Goal: Task Accomplishment & Management: Manage account settings

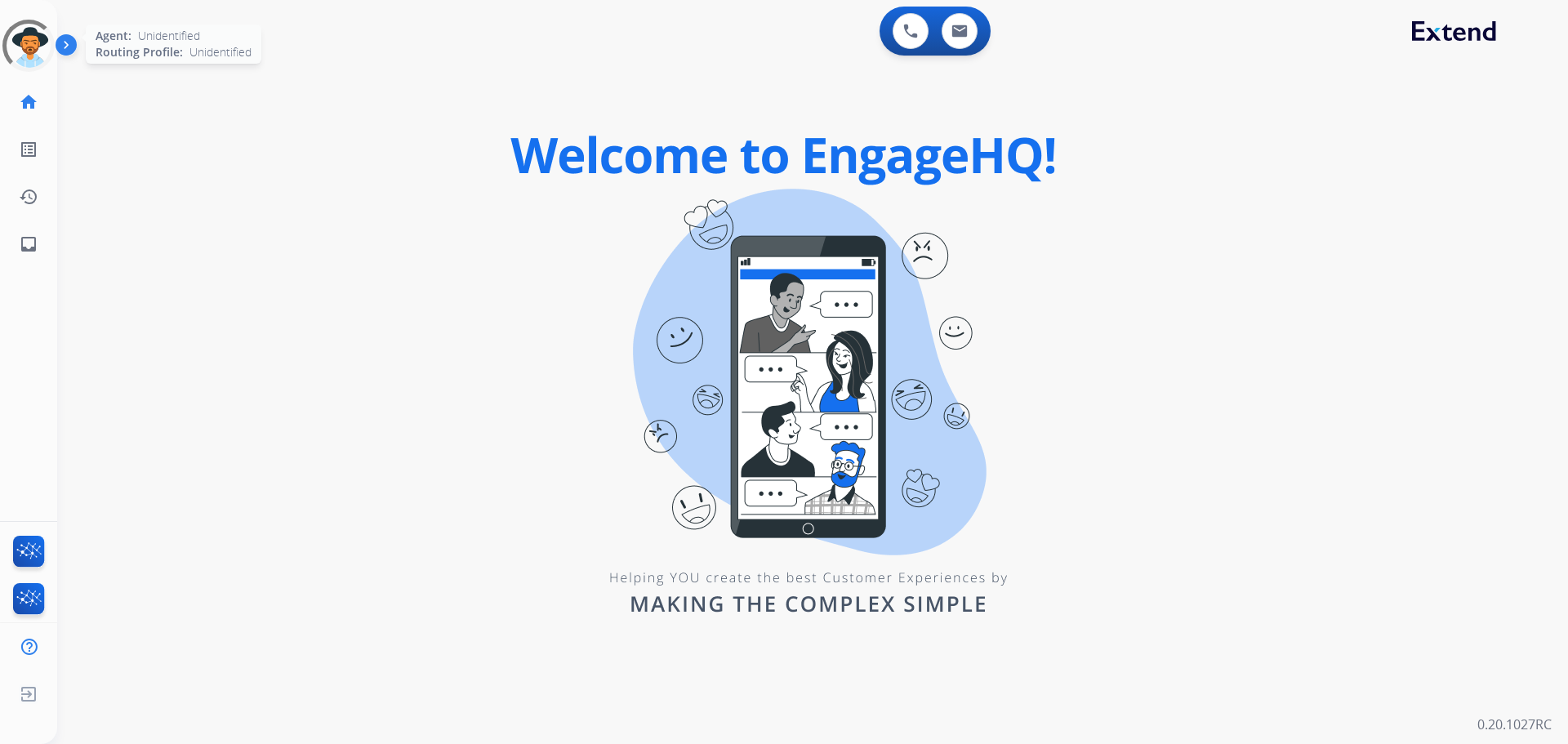
click at [33, 56] on div at bounding box center [29, 45] width 53 height 53
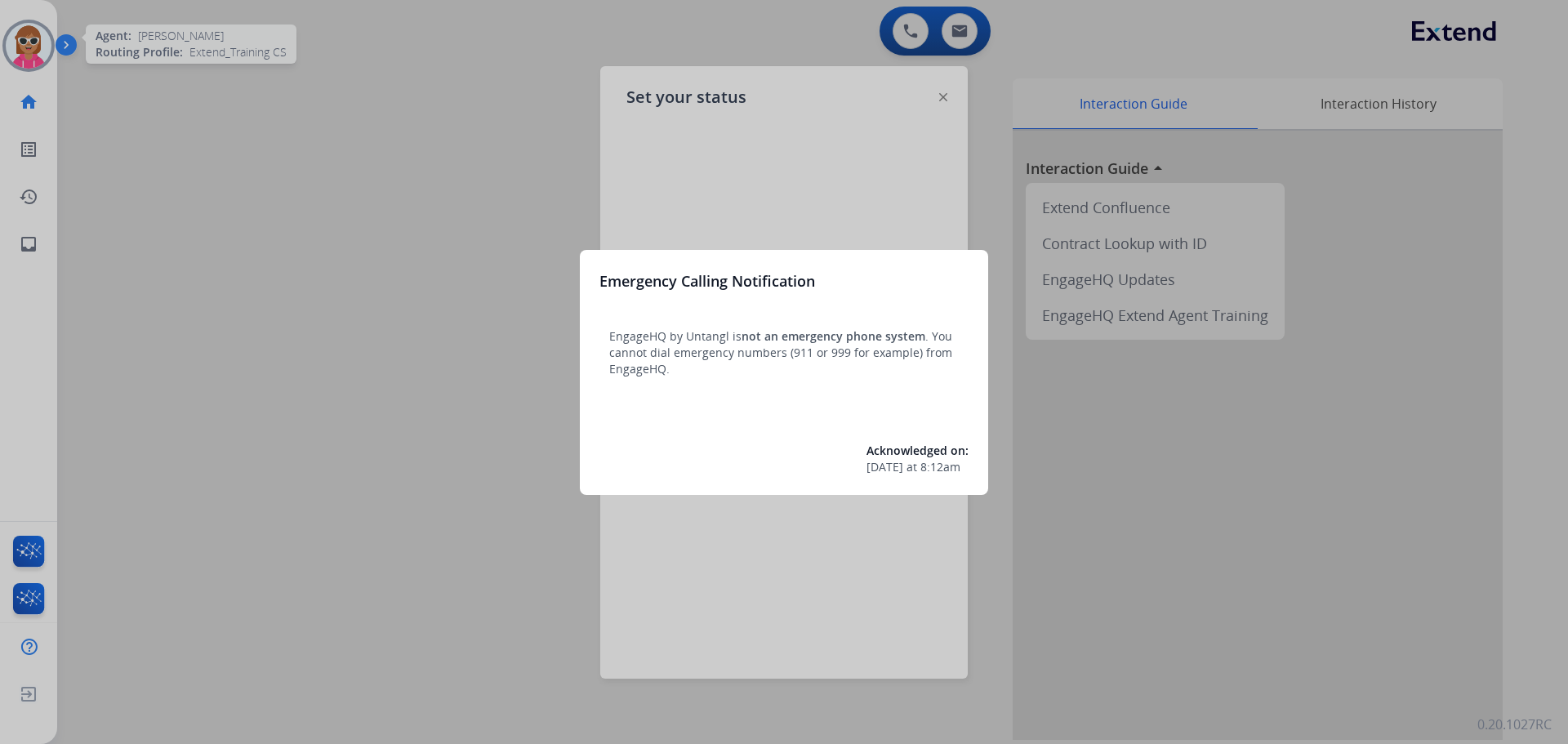
drag, startPoint x: 195, startPoint y: 140, endPoint x: 209, endPoint y: 180, distance: 42.4
click at [209, 180] on div at bounding box center [784, 372] width 1568 height 744
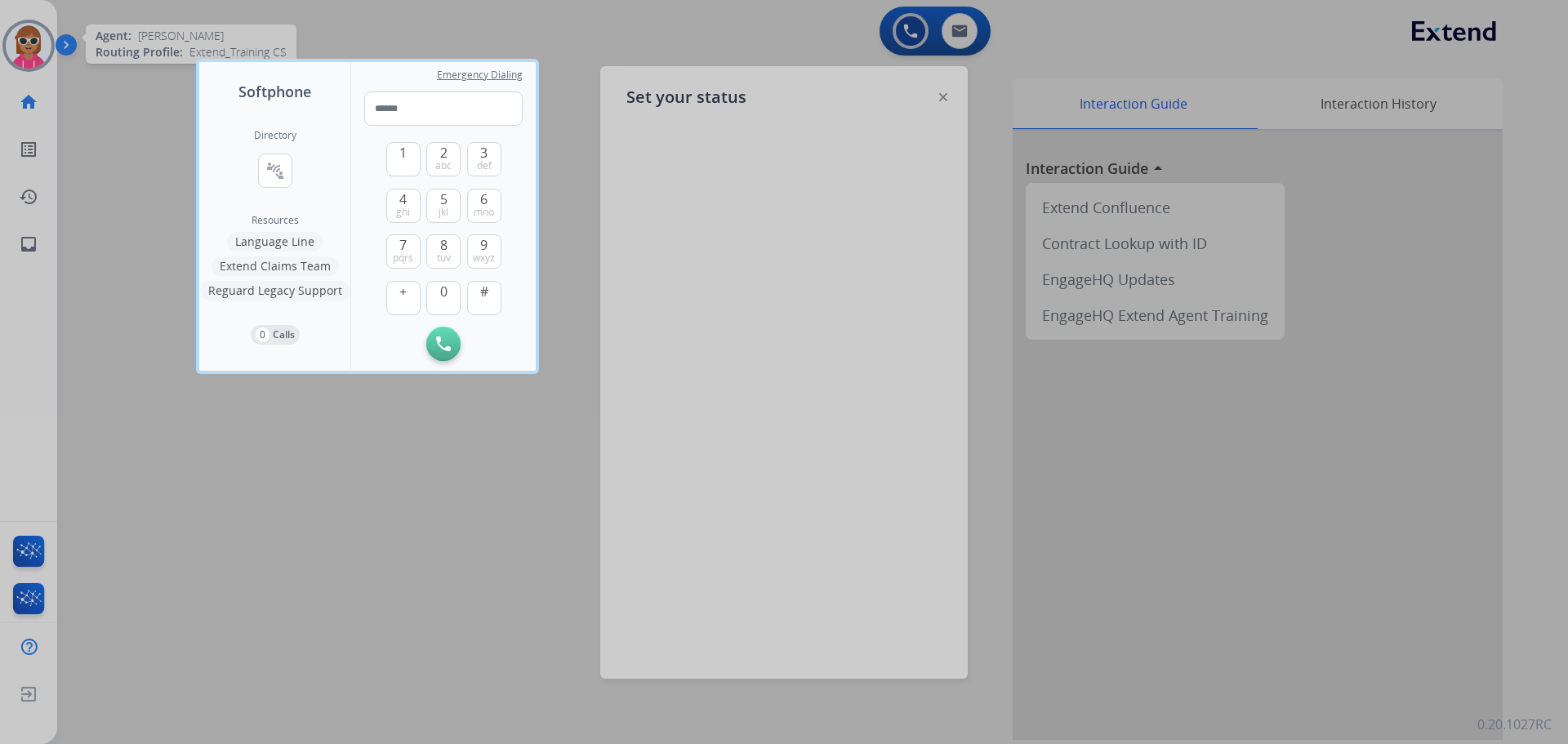
click at [94, 91] on div at bounding box center [784, 372] width 1568 height 744
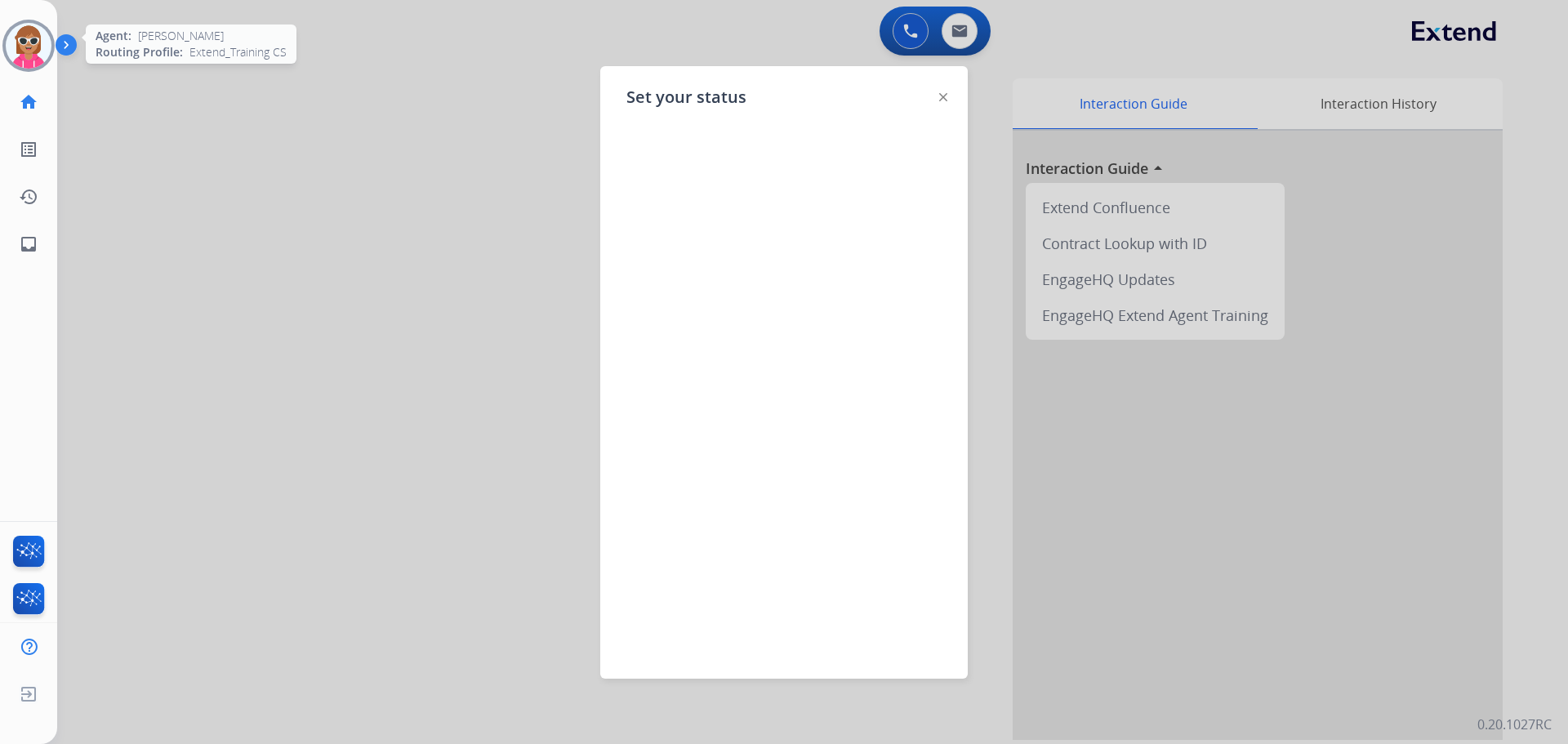
click at [19, 56] on img at bounding box center [29, 46] width 46 height 46
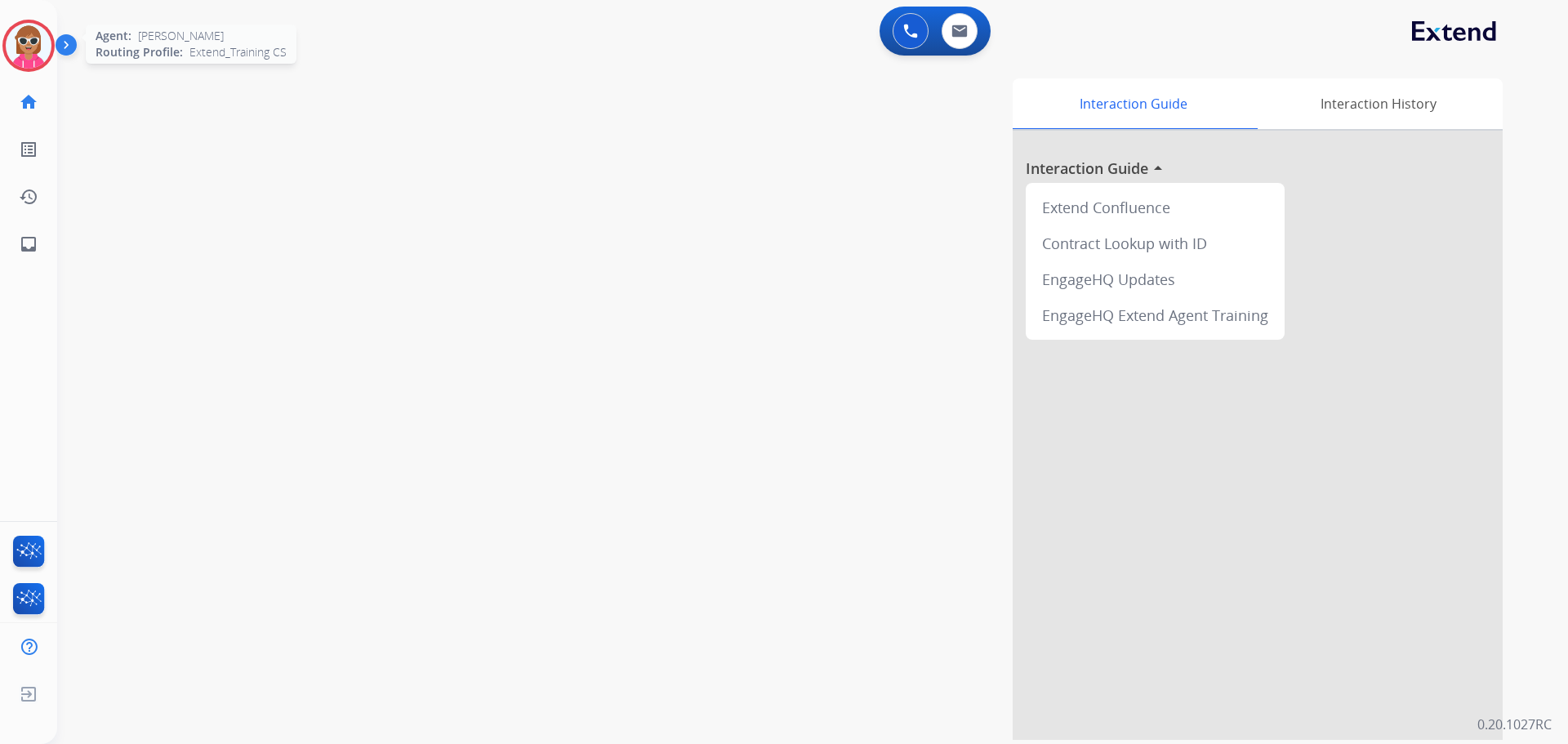
click at [33, 53] on img at bounding box center [29, 46] width 46 height 46
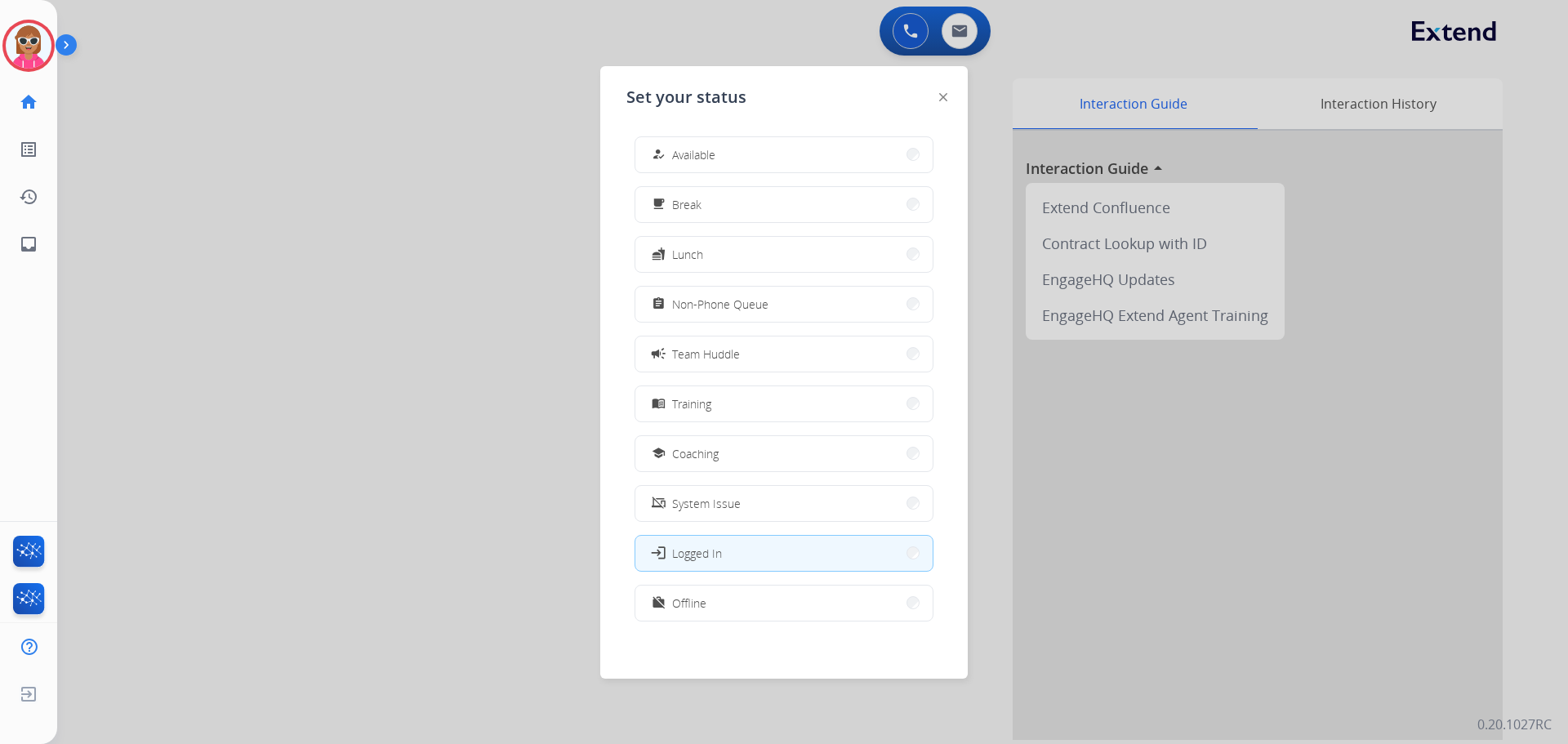
click at [687, 313] on button "assignment Non-Phone Queue" at bounding box center [784, 304] width 297 height 35
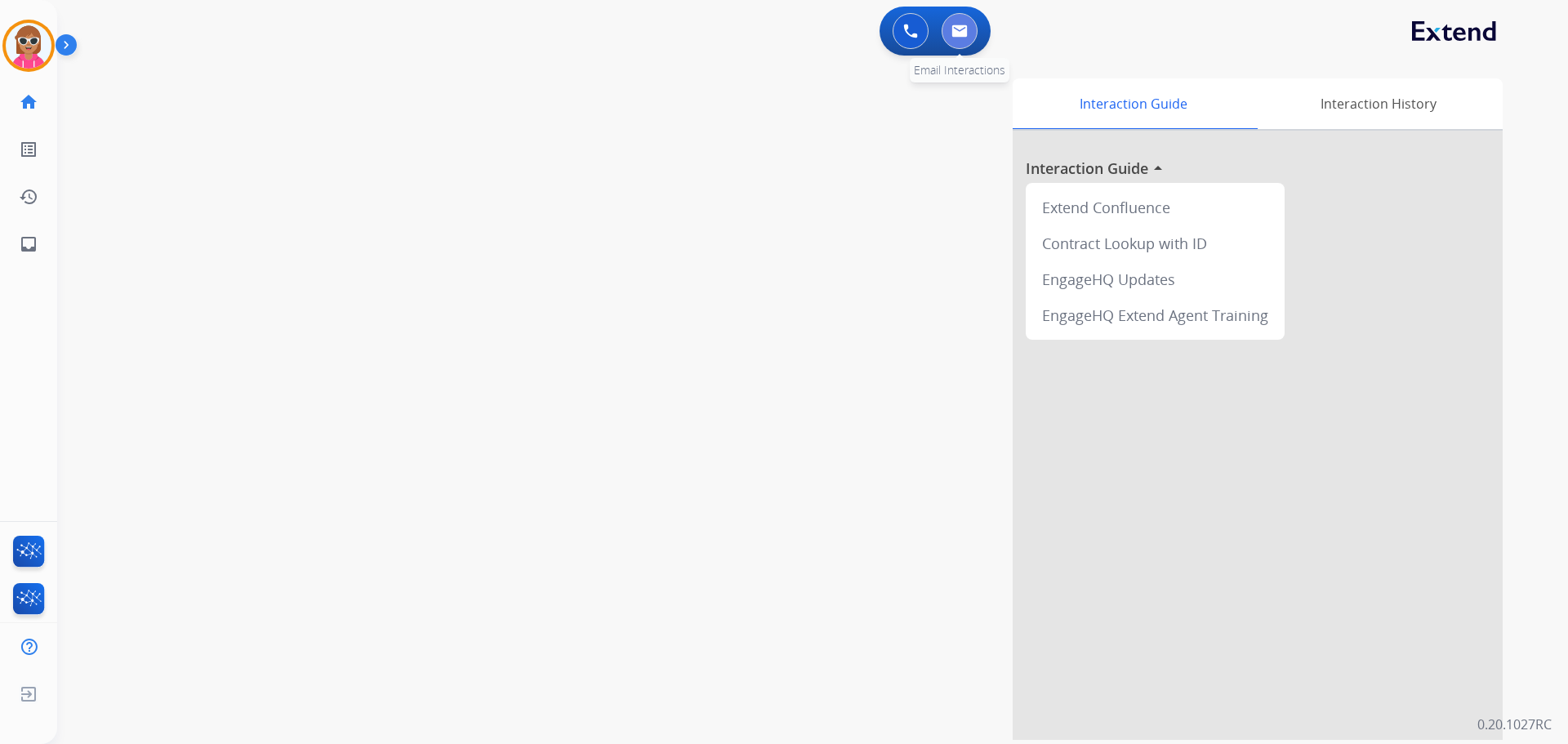
click at [970, 35] on button at bounding box center [960, 32] width 36 height 36
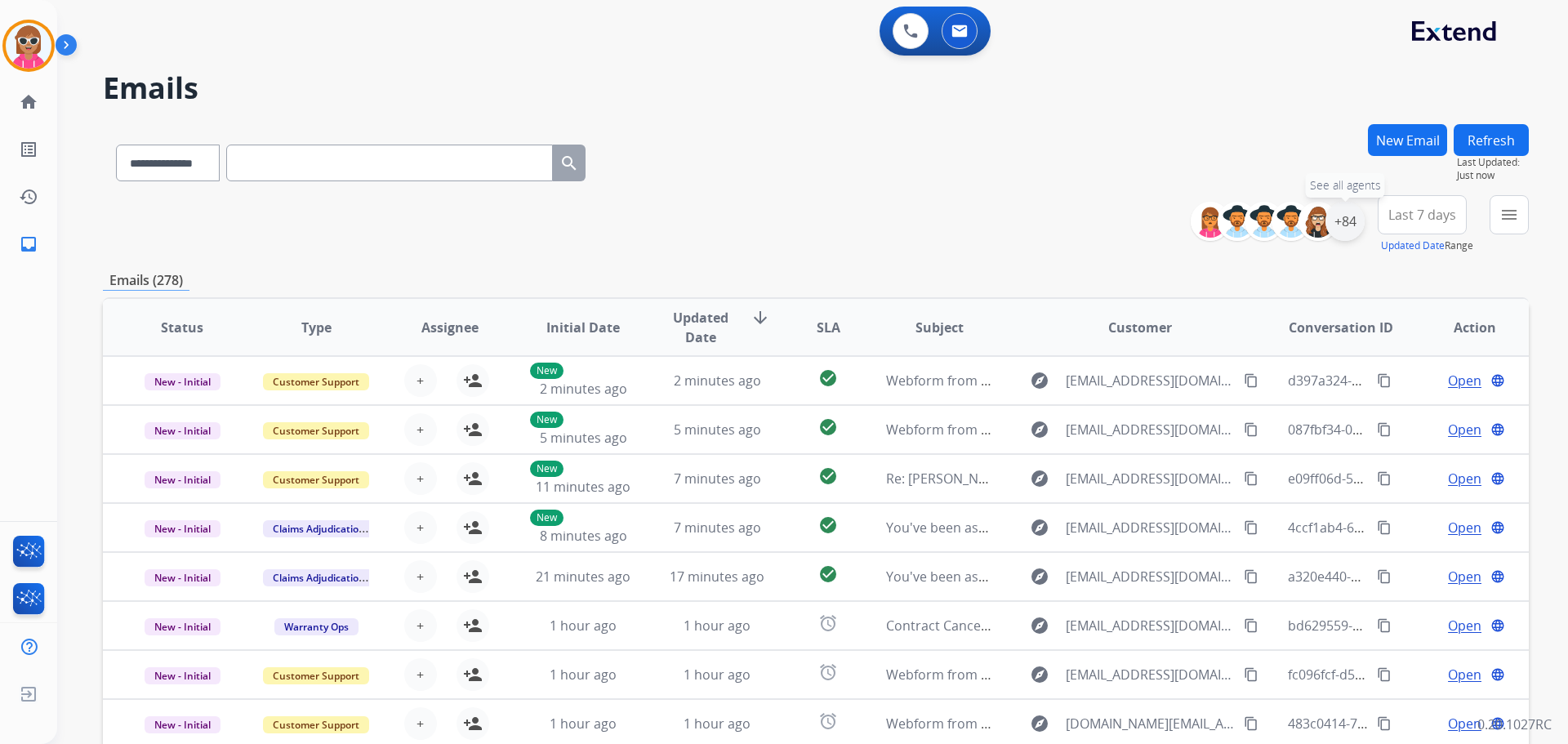
drag, startPoint x: 1346, startPoint y: 230, endPoint x: 1337, endPoint y: 230, distance: 9.0
click at [1343, 232] on div "+84" at bounding box center [1345, 221] width 39 height 39
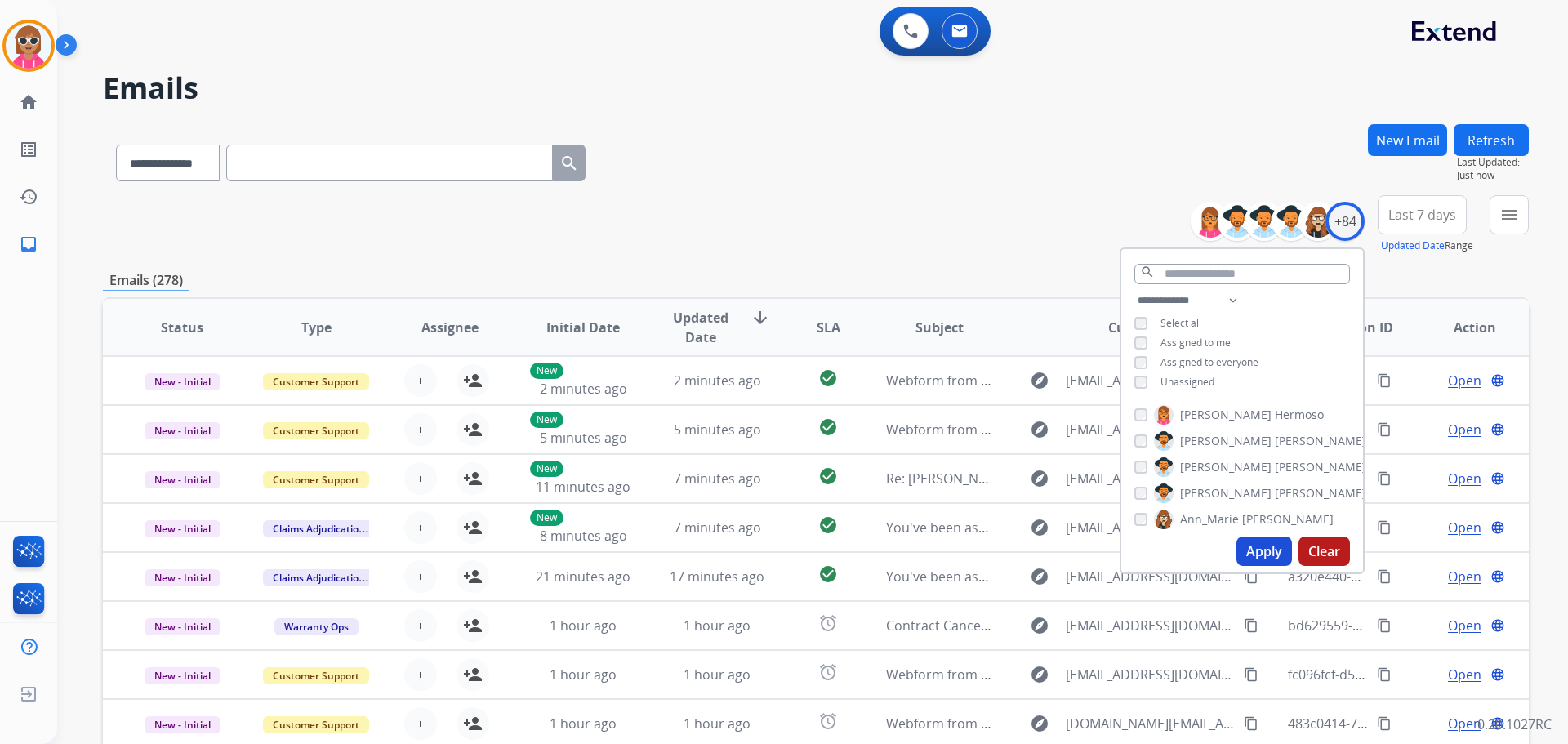
drag, startPoint x: 1168, startPoint y: 380, endPoint x: 1157, endPoint y: 377, distance: 11.4
click at [1163, 382] on span "Unassigned" at bounding box center [1188, 381] width 54 height 13
click at [1194, 342] on span "Assigned to me" at bounding box center [1195, 342] width 70 height 13
click at [1233, 292] on select "**********" at bounding box center [1192, 301] width 113 height 19
select select "**********"
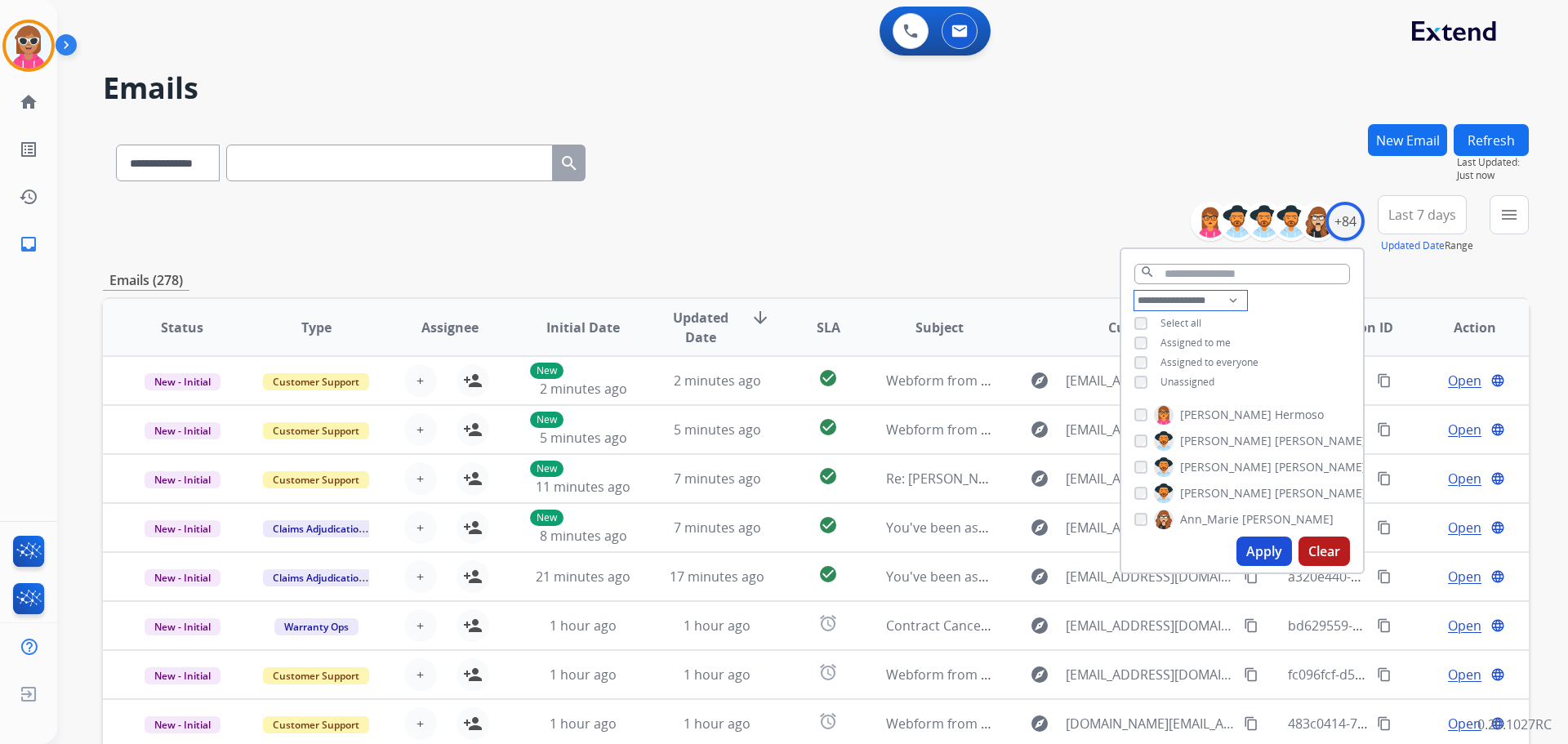
click at [1135, 291] on select "**********" at bounding box center [1192, 301] width 113 height 19
click at [1296, 332] on div "**********" at bounding box center [1242, 333] width 241 height 85
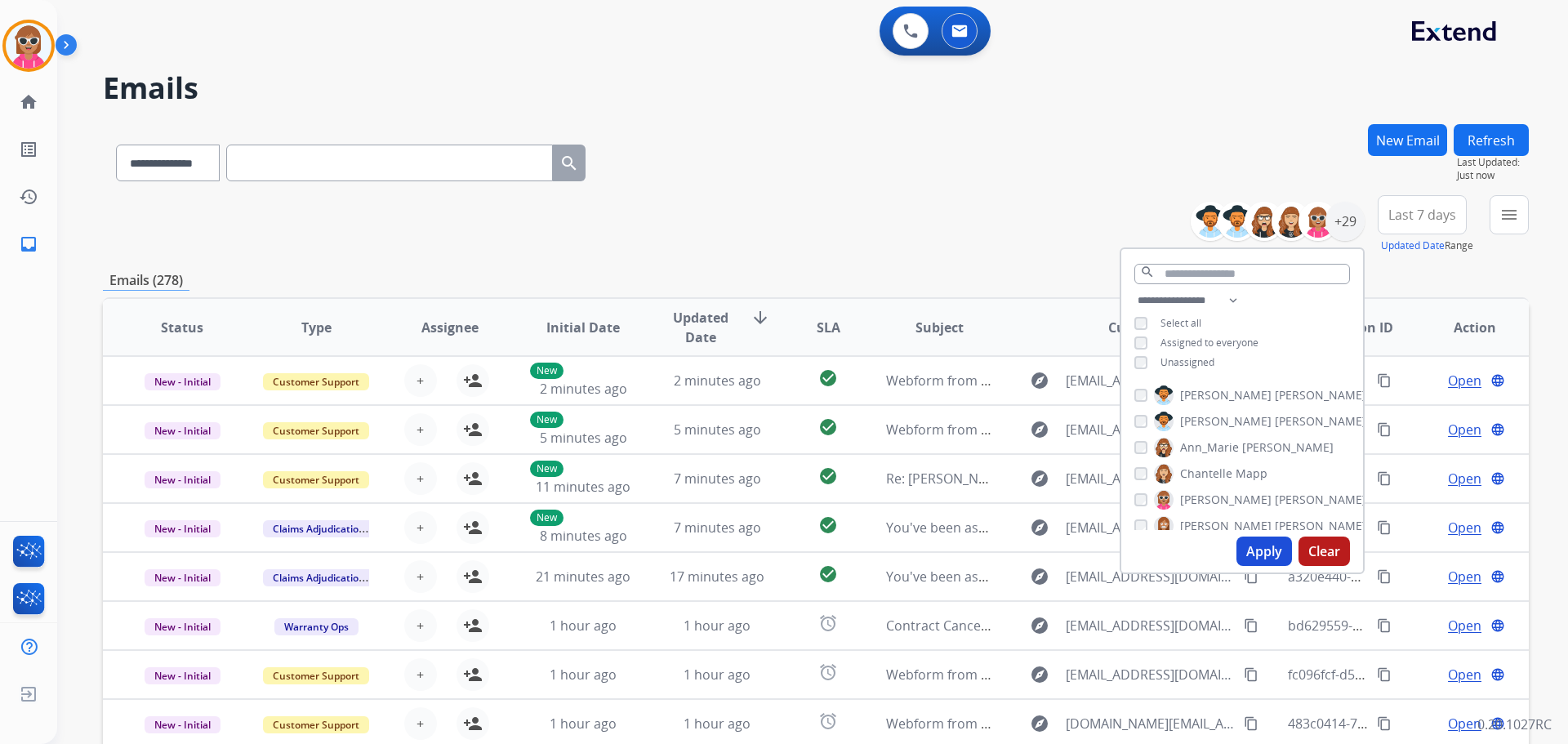
click at [1275, 391] on span "[PERSON_NAME]" at bounding box center [1321, 395] width 92 height 16
click at [1275, 417] on span "[PERSON_NAME]" at bounding box center [1321, 421] width 92 height 16
click at [1223, 418] on label "[PERSON_NAME]" at bounding box center [1261, 421] width 213 height 19
click at [1216, 451] on span "Ann_Marie" at bounding box center [1209, 447] width 58 height 16
click at [1205, 465] on span "Chantelle" at bounding box center [1206, 473] width 53 height 16
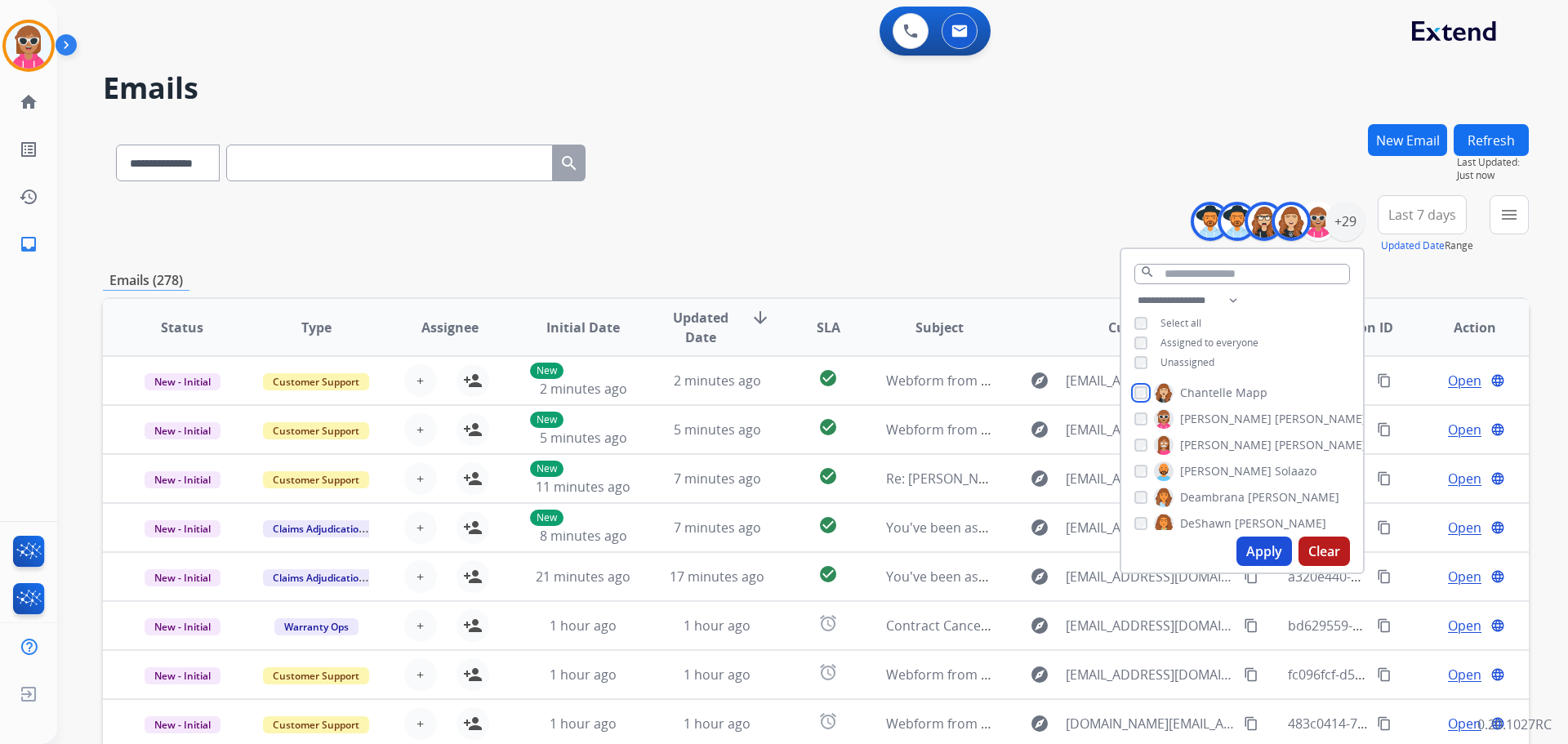
scroll to position [81, 0]
click at [1229, 518] on label "[PERSON_NAME]" at bounding box center [1240, 523] width 172 height 19
click at [1216, 466] on span "Bois" at bounding box center [1226, 466] width 23 height 16
click at [1207, 511] on span "Jaquayla" at bounding box center [1203, 519] width 47 height 16
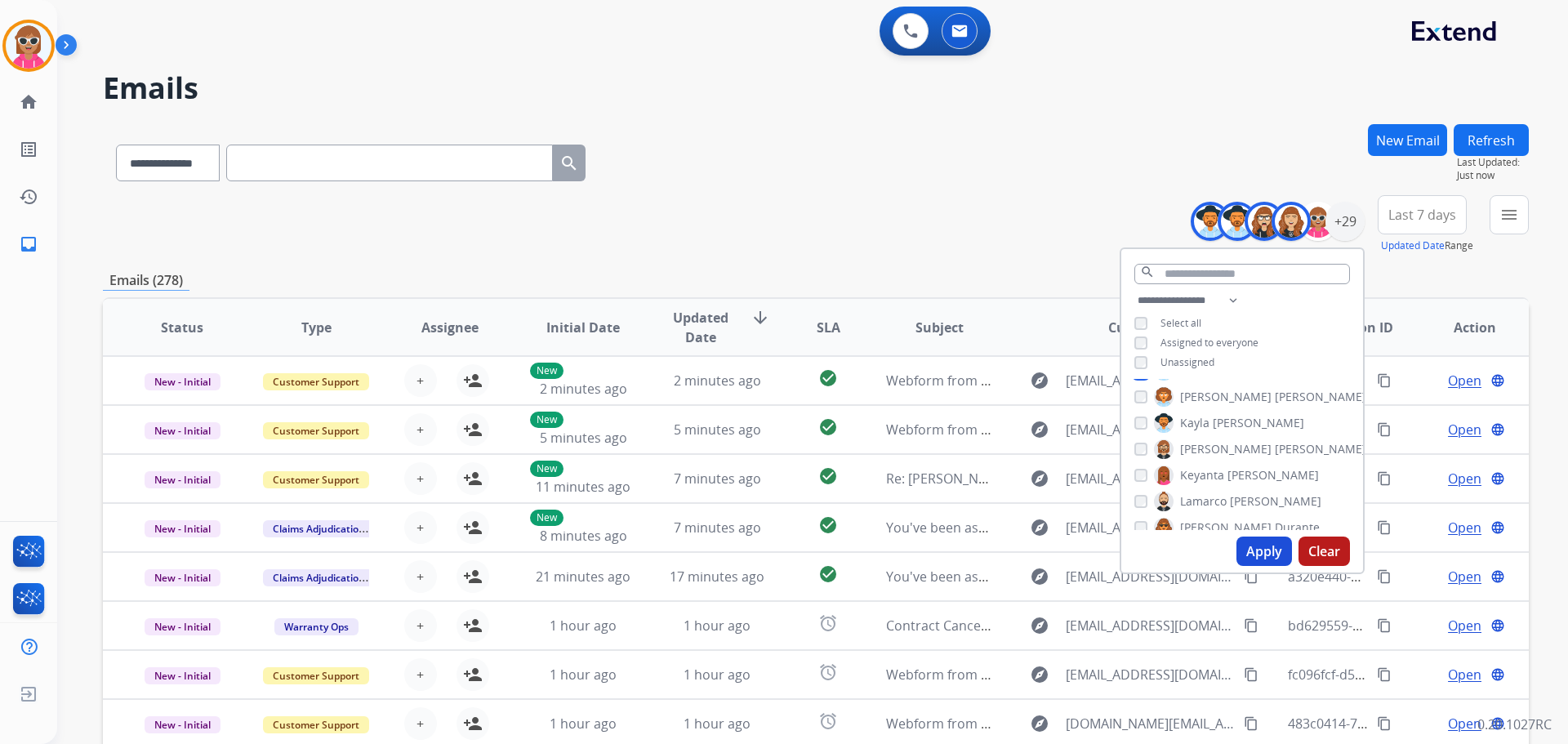
scroll to position [327, 0]
click at [1275, 434] on span "[PERSON_NAME]" at bounding box center [1321, 434] width 92 height 16
click at [1215, 462] on span "Keyanta" at bounding box center [1202, 460] width 44 height 16
click at [1193, 335] on span "Assigned to everyone" at bounding box center [1210, 342] width 98 height 13
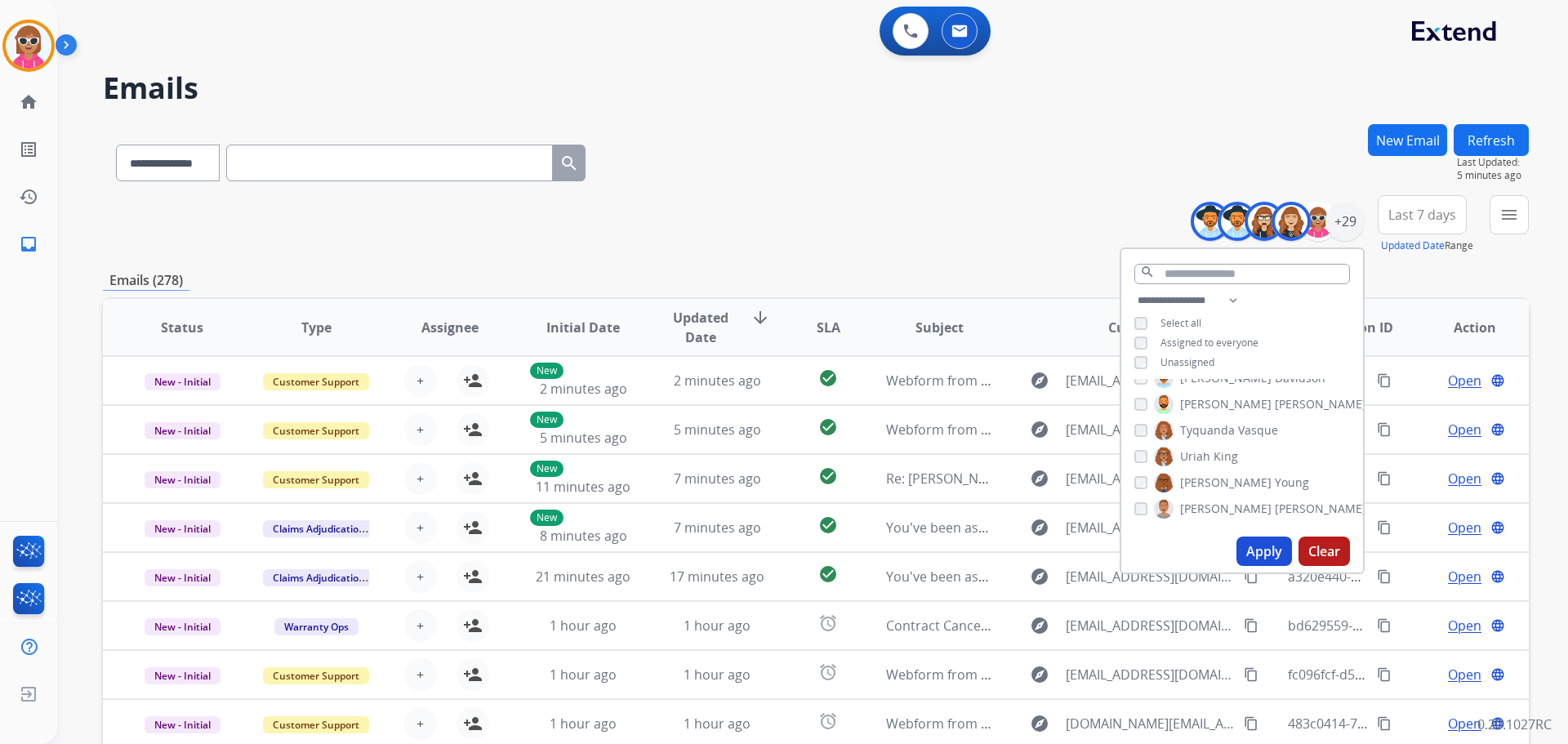
drag, startPoint x: 1236, startPoint y: 338, endPoint x: 1260, endPoint y: 341, distance: 24.2
click at [1236, 337] on span "Assigned to everyone" at bounding box center [1210, 342] width 98 height 13
click at [1175, 359] on span "Unassigned" at bounding box center [1188, 362] width 54 height 13
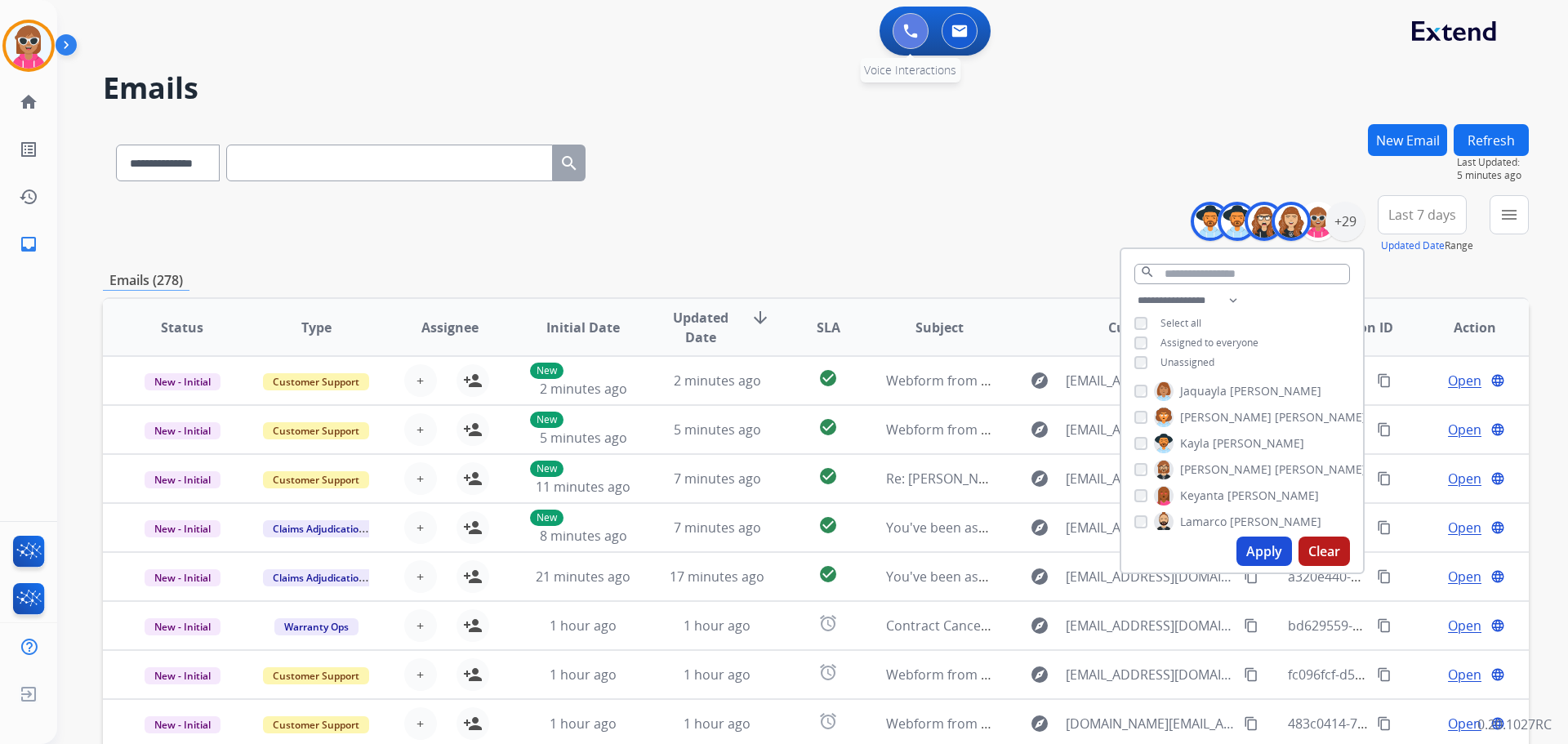
click at [899, 36] on button at bounding box center [911, 32] width 36 height 36
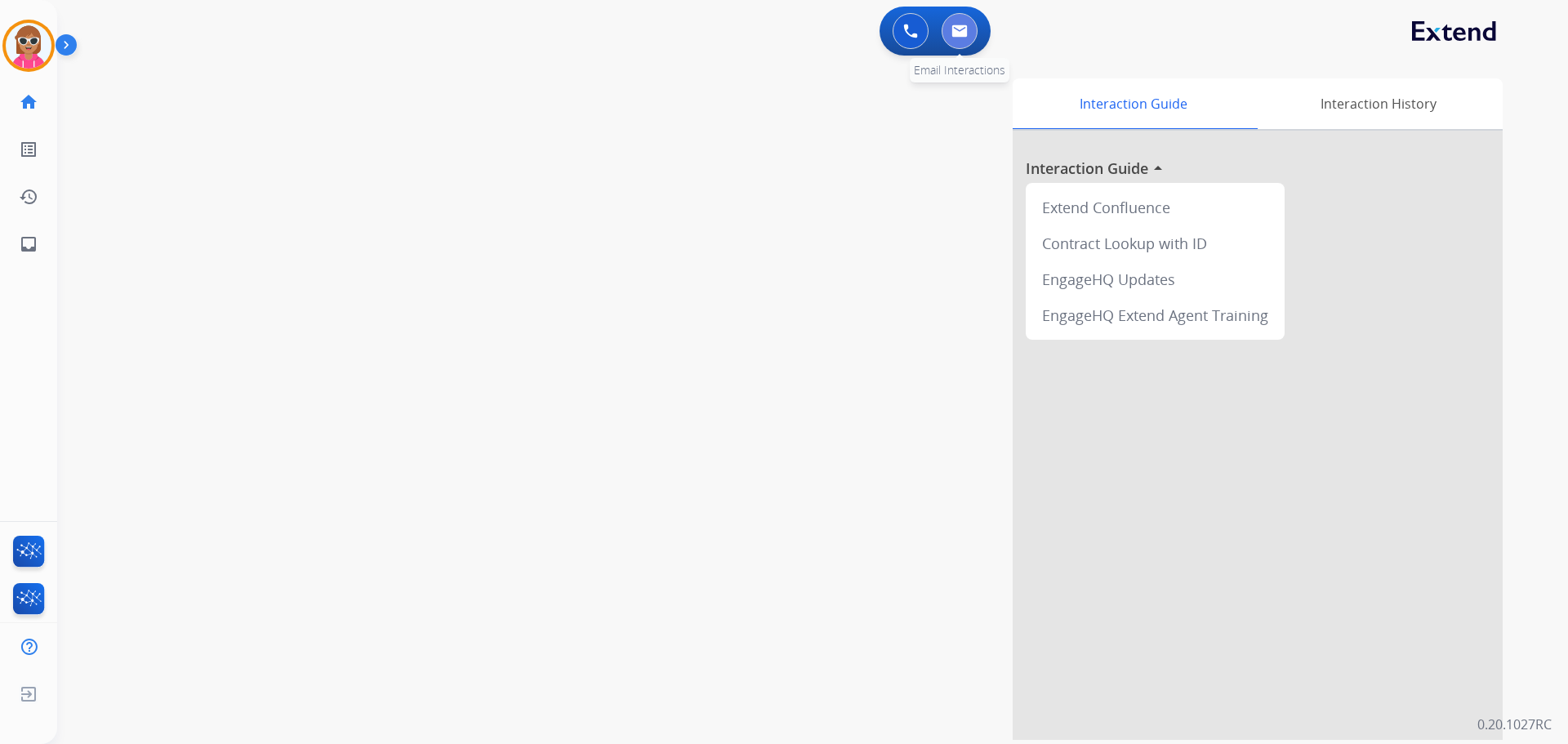
click at [949, 39] on button at bounding box center [960, 32] width 36 height 36
select select "**********"
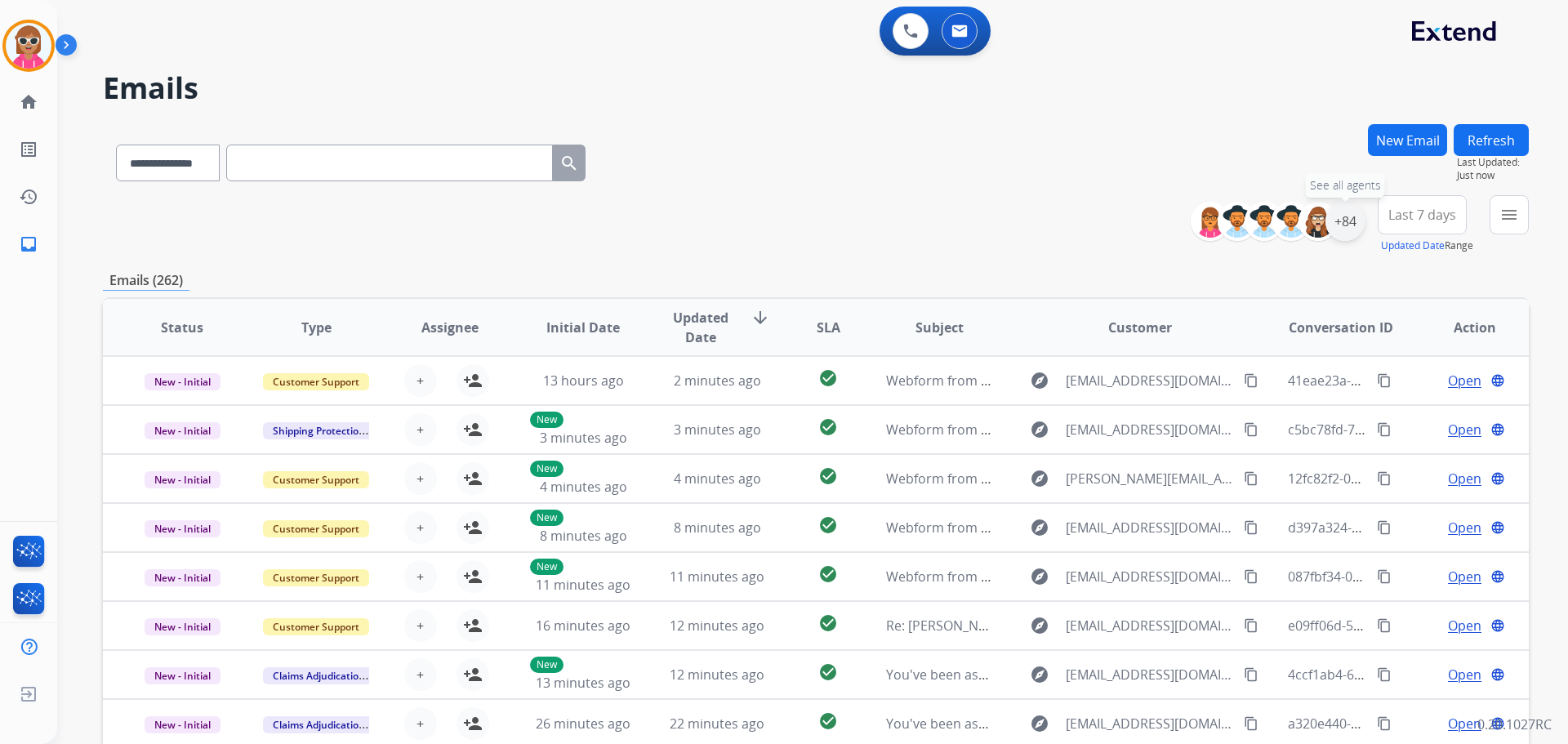
click at [1355, 233] on div "+84" at bounding box center [1345, 221] width 39 height 39
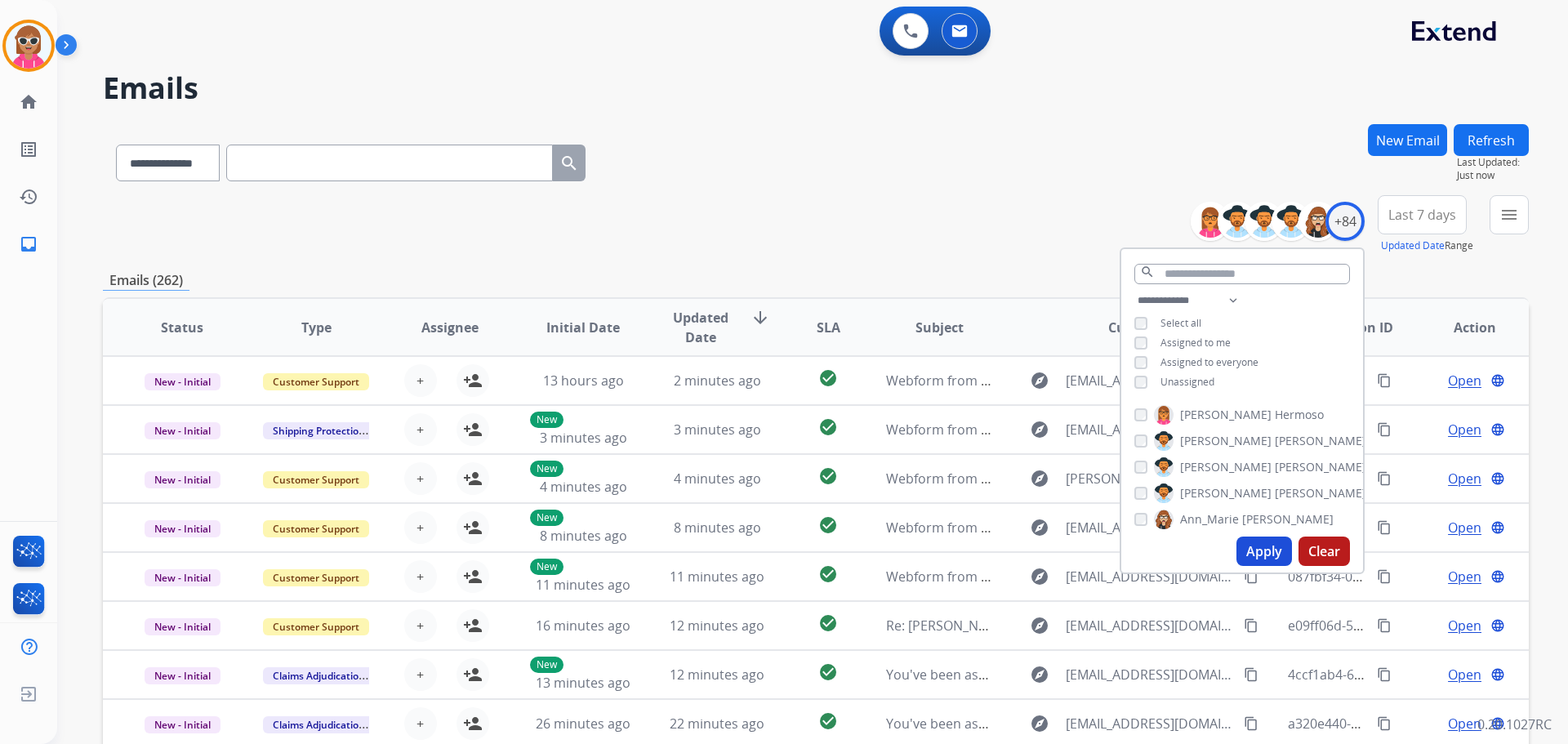
click at [1176, 376] on span "Unassigned" at bounding box center [1188, 381] width 54 height 13
click at [1173, 342] on span "Assigned to me" at bounding box center [1195, 342] width 70 height 13
click at [1180, 374] on span "Unassigned" at bounding box center [1188, 381] width 54 height 13
click at [1256, 560] on button "Apply" at bounding box center [1264, 551] width 56 height 30
click at [1501, 208] on mat-icon "menu" at bounding box center [1510, 214] width 19 height 19
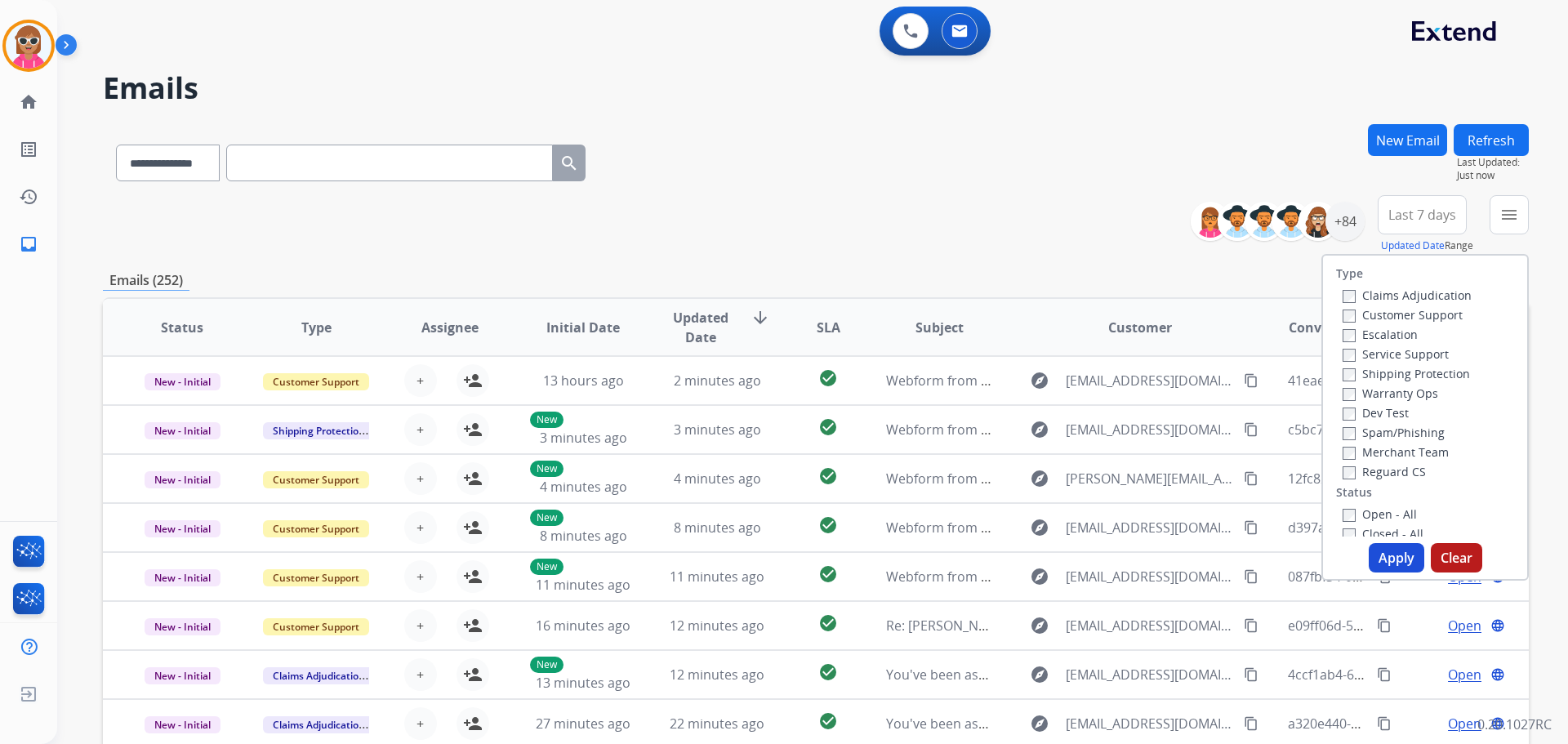
click at [1404, 309] on div "Customer Support" at bounding box center [1407, 314] width 129 height 19
drag, startPoint x: 1407, startPoint y: 374, endPoint x: 1401, endPoint y: 342, distance: 32.6
click at [1408, 373] on label "Shipping Protection" at bounding box center [1406, 373] width 127 height 15
click at [1393, 307] on label "Customer Support" at bounding box center [1402, 315] width 120 height 15
click at [1393, 383] on div "Warranty Ops" at bounding box center [1407, 393] width 129 height 19
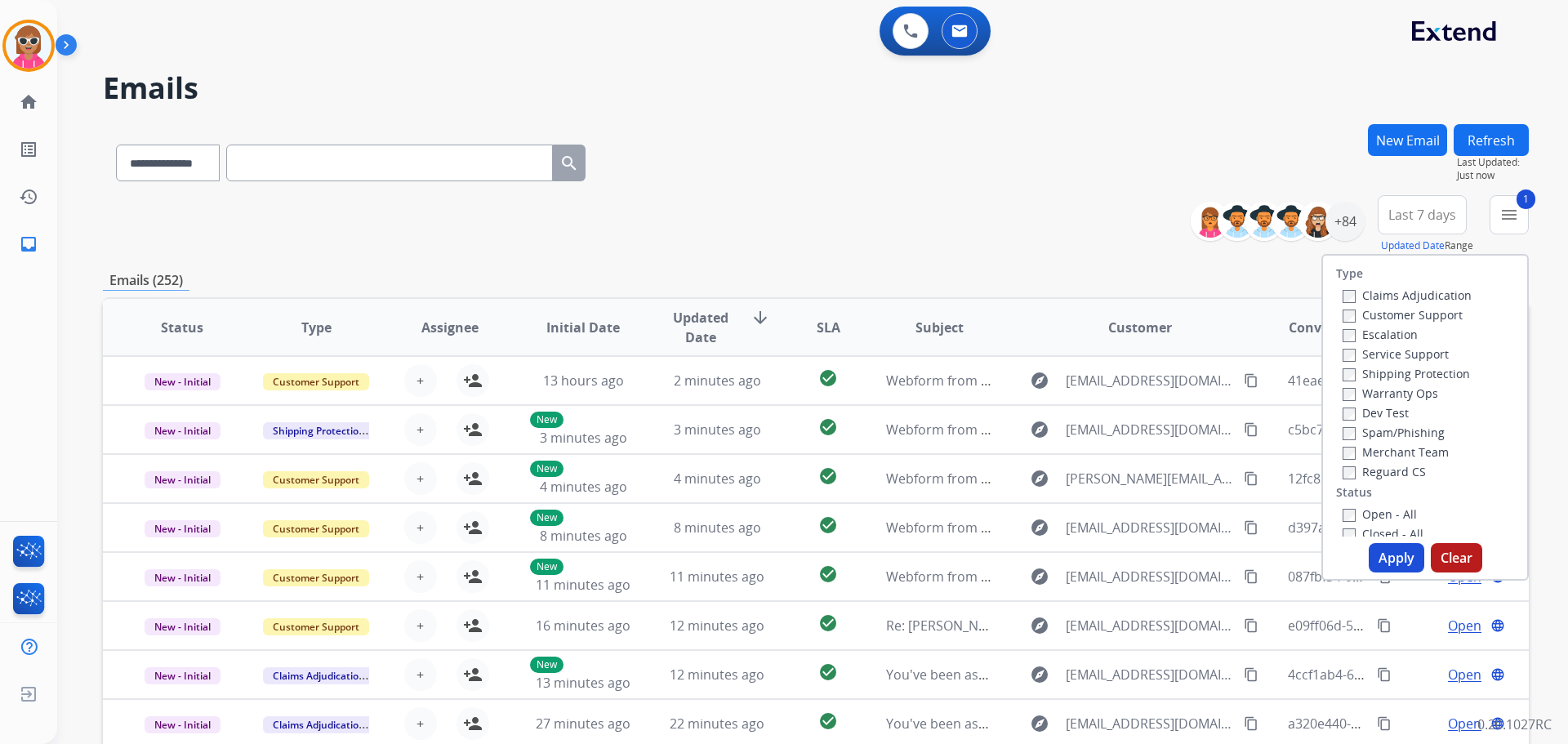
drag, startPoint x: 1393, startPoint y: 374, endPoint x: 1389, endPoint y: 428, distance: 54.1
click at [1393, 375] on label "Shipping Protection" at bounding box center [1406, 373] width 127 height 15
click at [1384, 467] on label "Reguard CS" at bounding box center [1384, 471] width 83 height 15
click at [1384, 506] on div "Open - All" at bounding box center [1428, 513] width 171 height 19
click at [1381, 517] on label "Open - All" at bounding box center [1380, 514] width 75 height 15
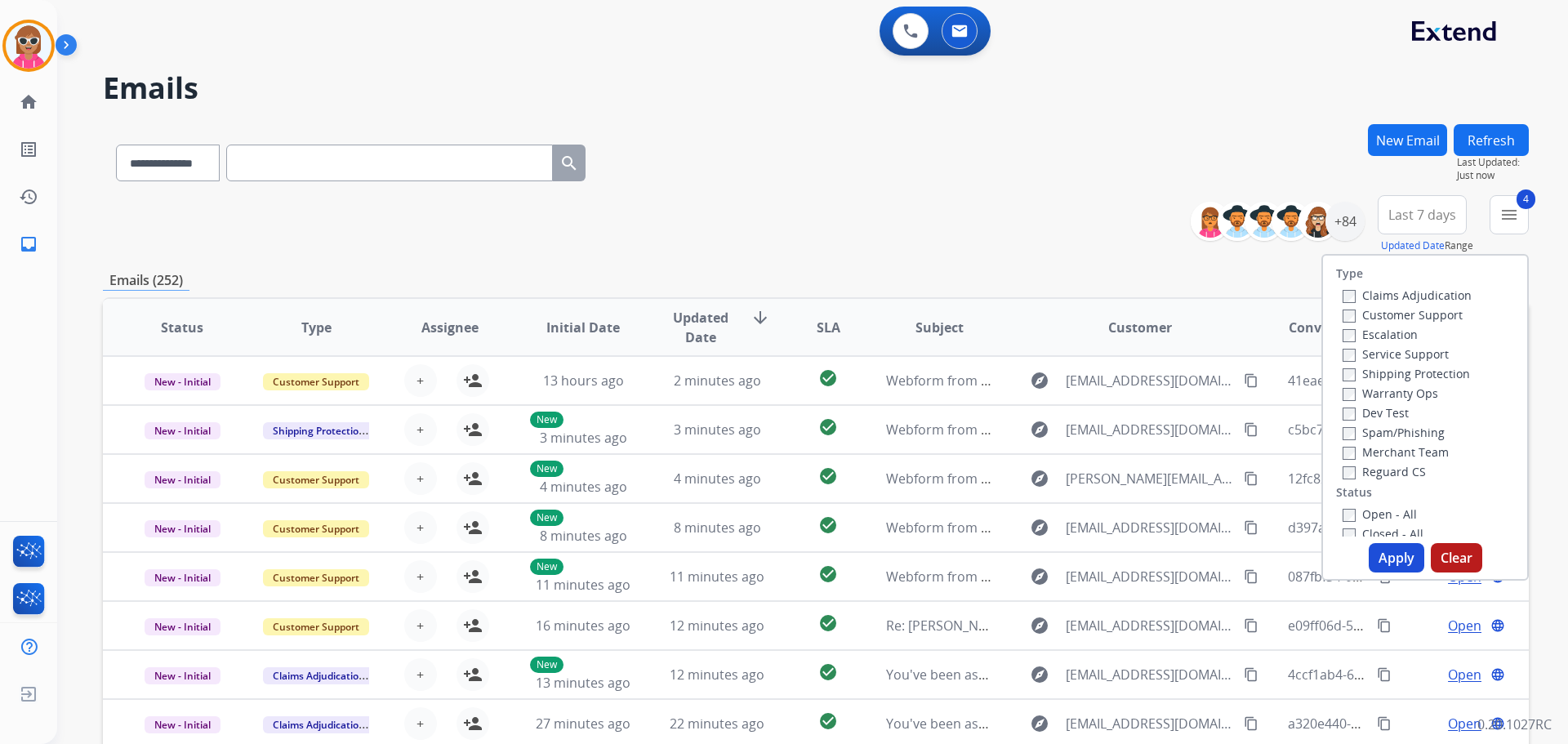
click at [1378, 552] on button "Apply" at bounding box center [1397, 557] width 56 height 30
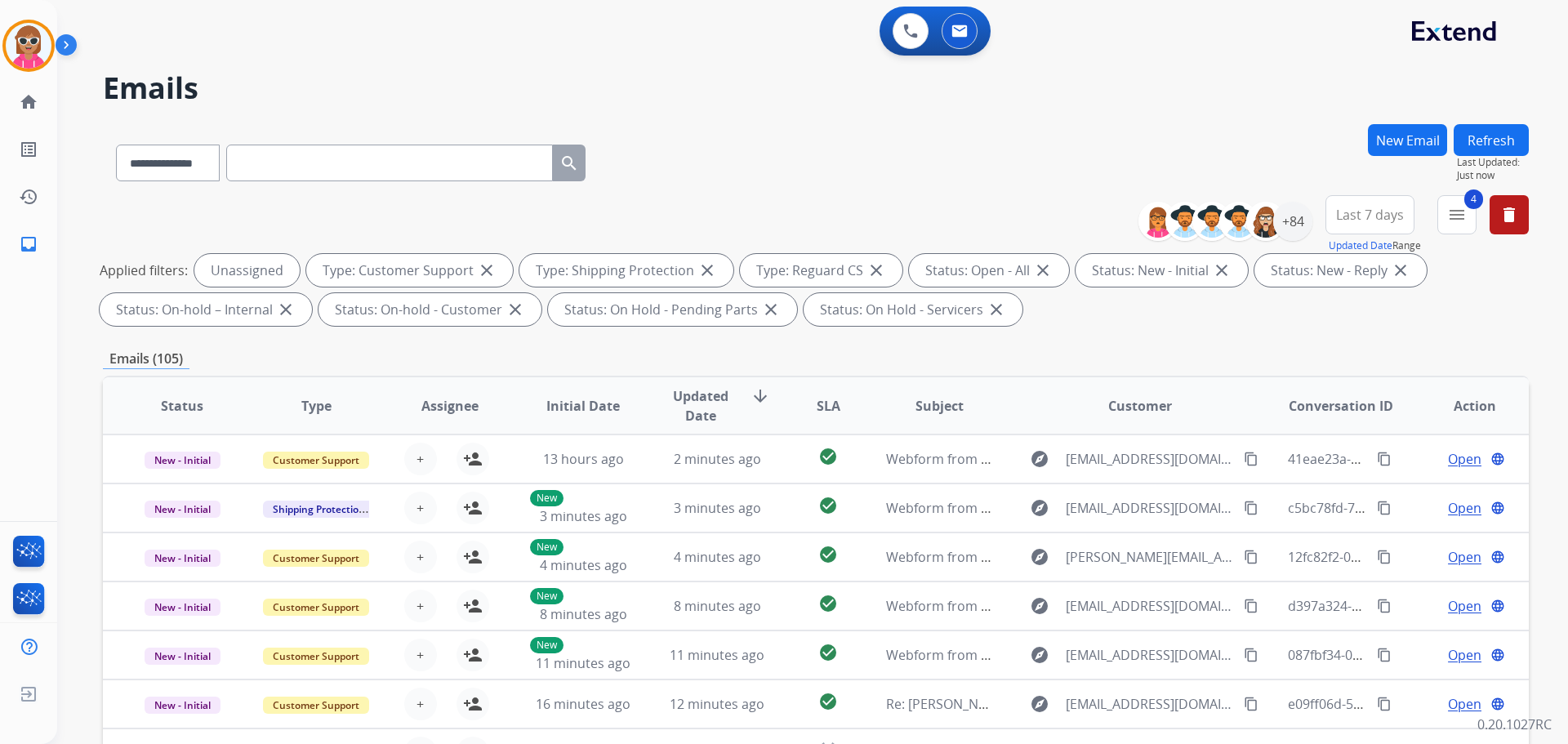
drag, startPoint x: 451, startPoint y: 405, endPoint x: 557, endPoint y: 405, distance: 106.0
click at [466, 405] on span "Assignee" at bounding box center [450, 406] width 57 height 19
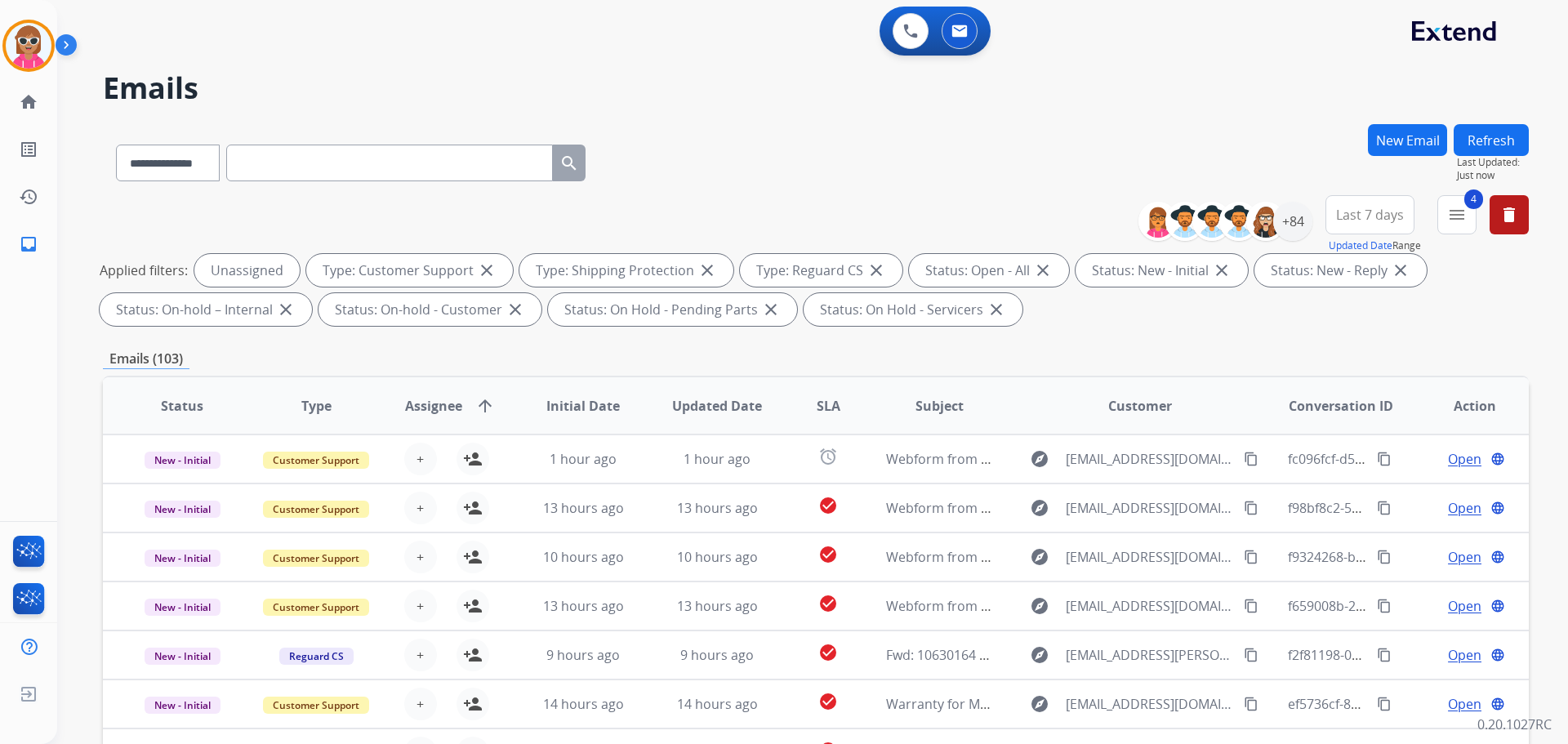
click at [835, 400] on th "SLA" at bounding box center [815, 406] width 89 height 57
click at [817, 402] on span "SLA" at bounding box center [829, 406] width 24 height 19
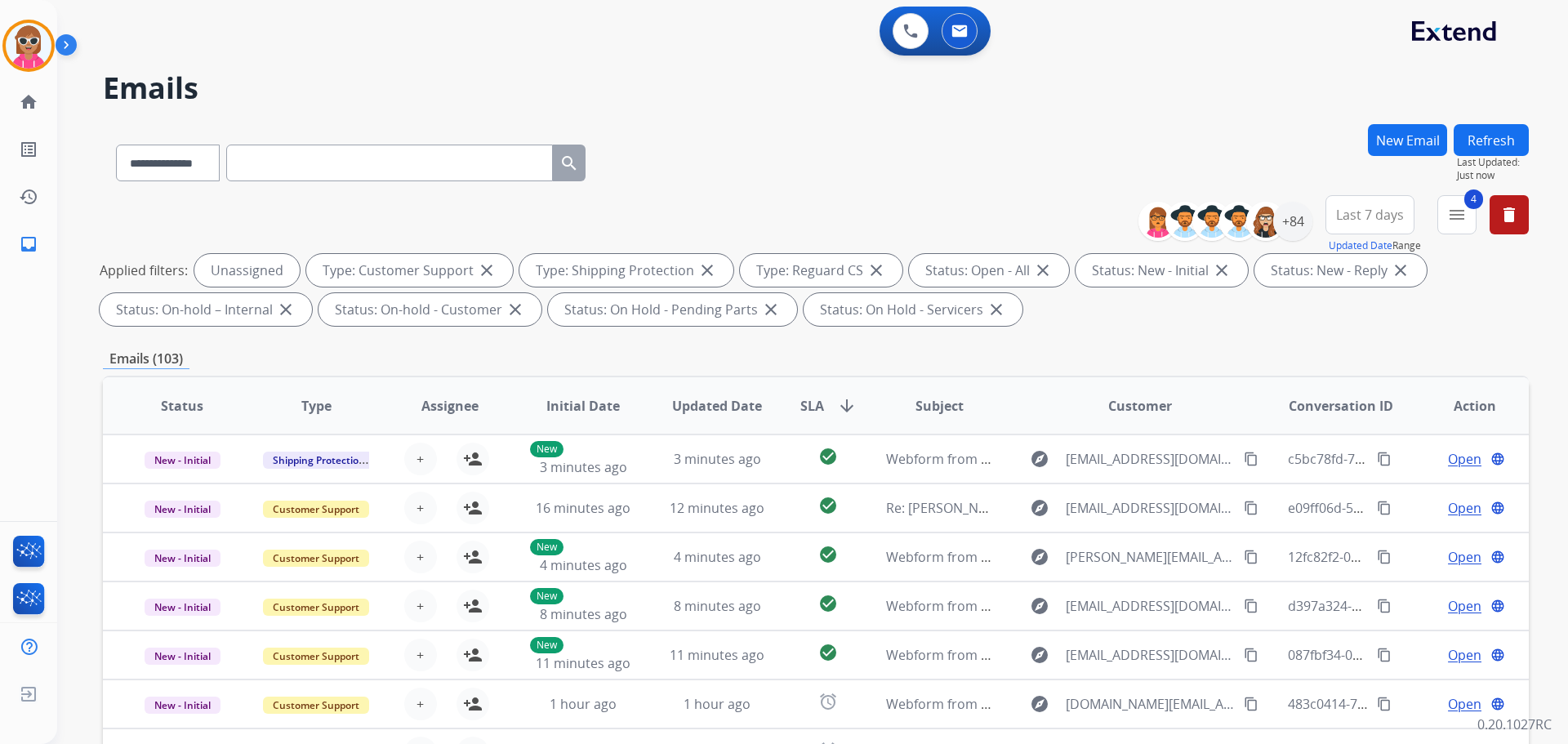
scroll to position [2, 0]
click at [823, 406] on span "SLA arrow_downward" at bounding box center [829, 406] width 57 height 19
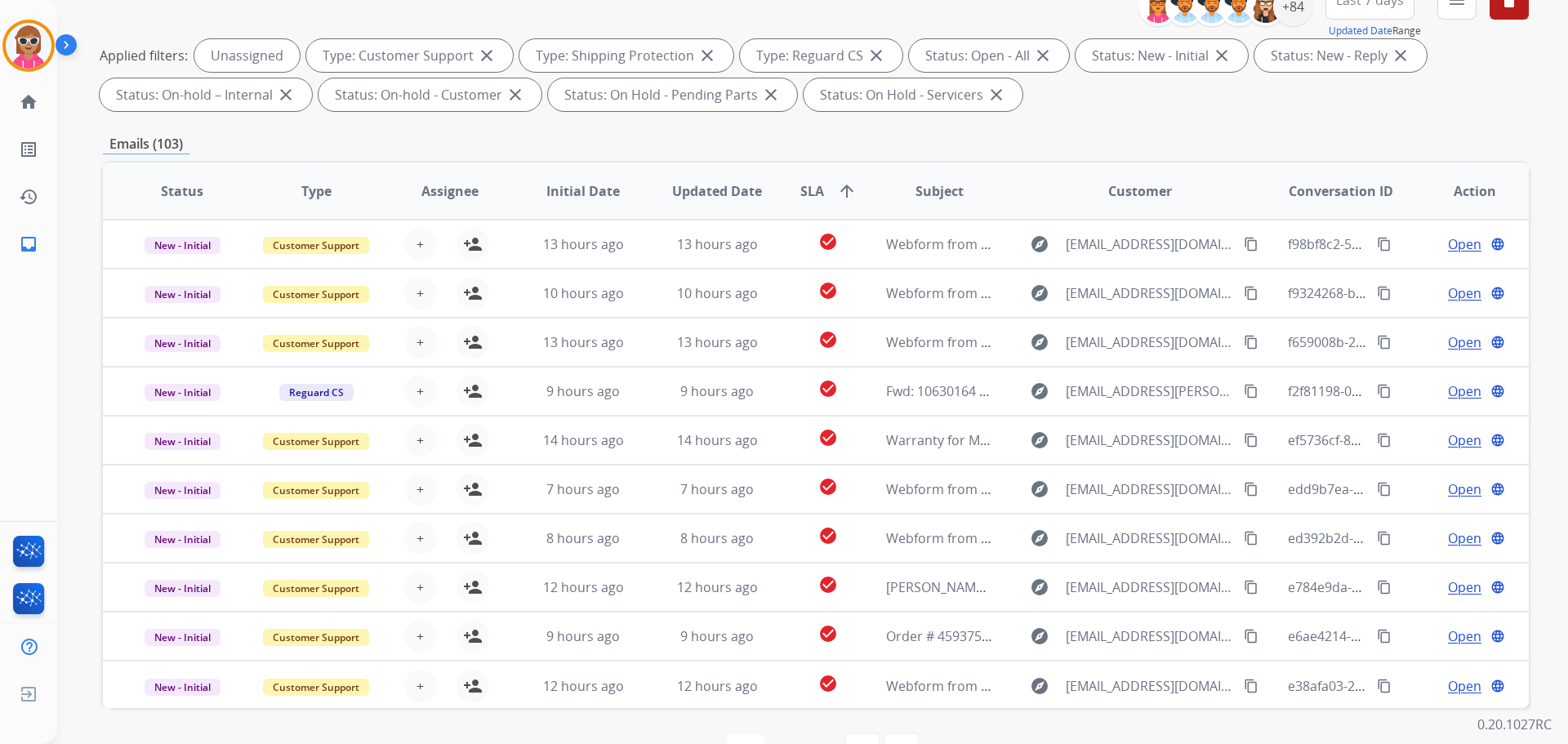
scroll to position [101, 0]
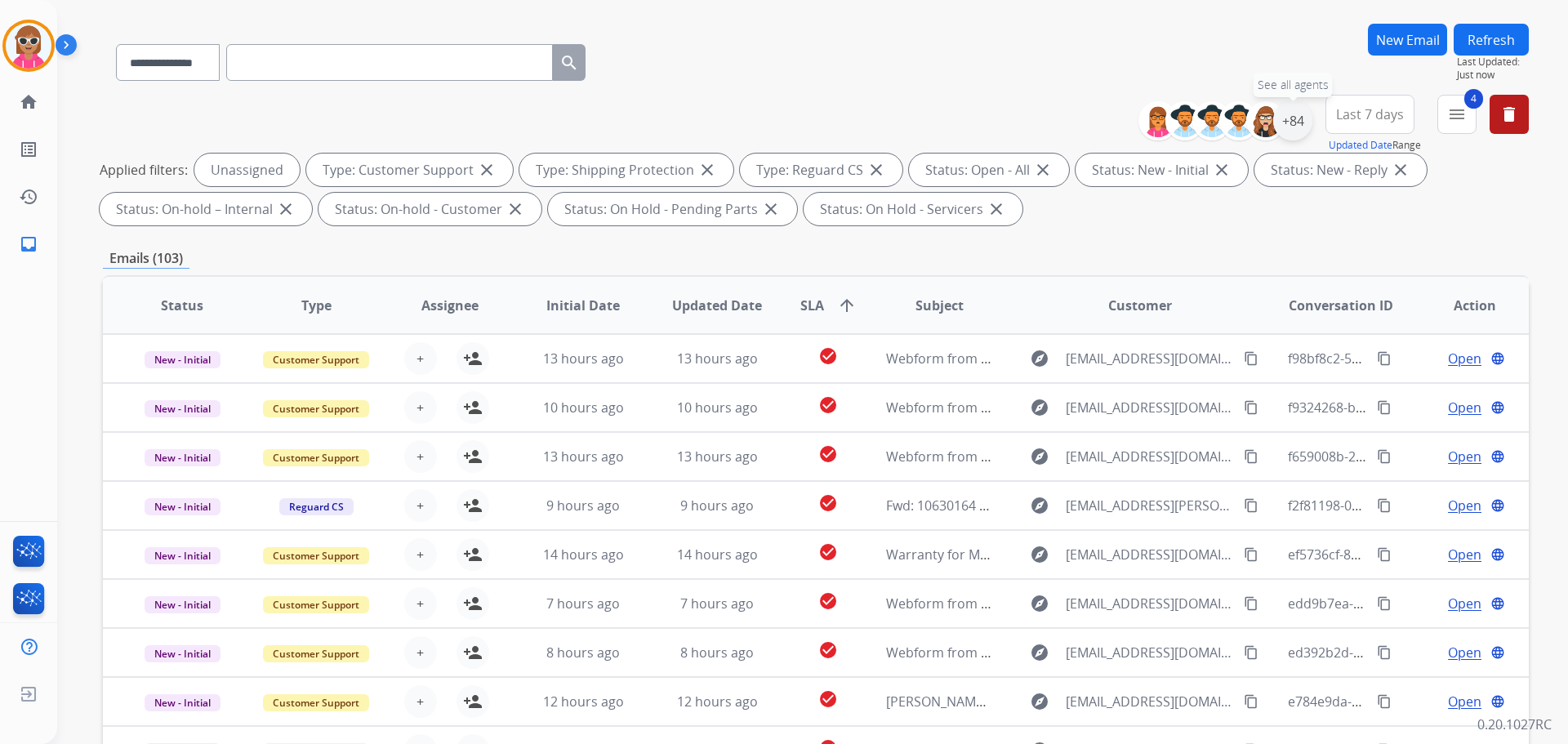
click at [1291, 129] on div "+84" at bounding box center [1292, 121] width 39 height 39
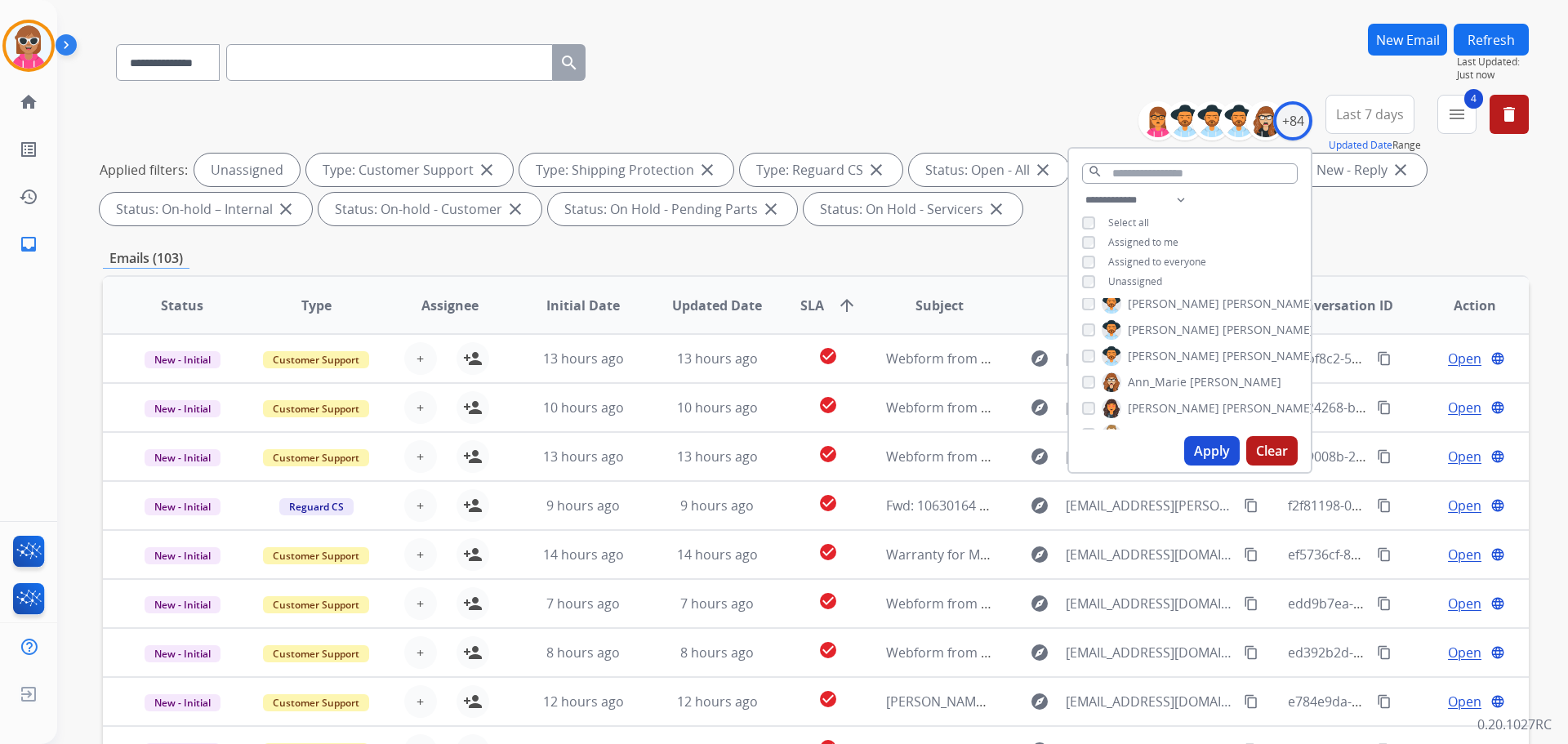
scroll to position [0, 0]
click at [1128, 275] on span "Unassigned" at bounding box center [1135, 282] width 54 height 13
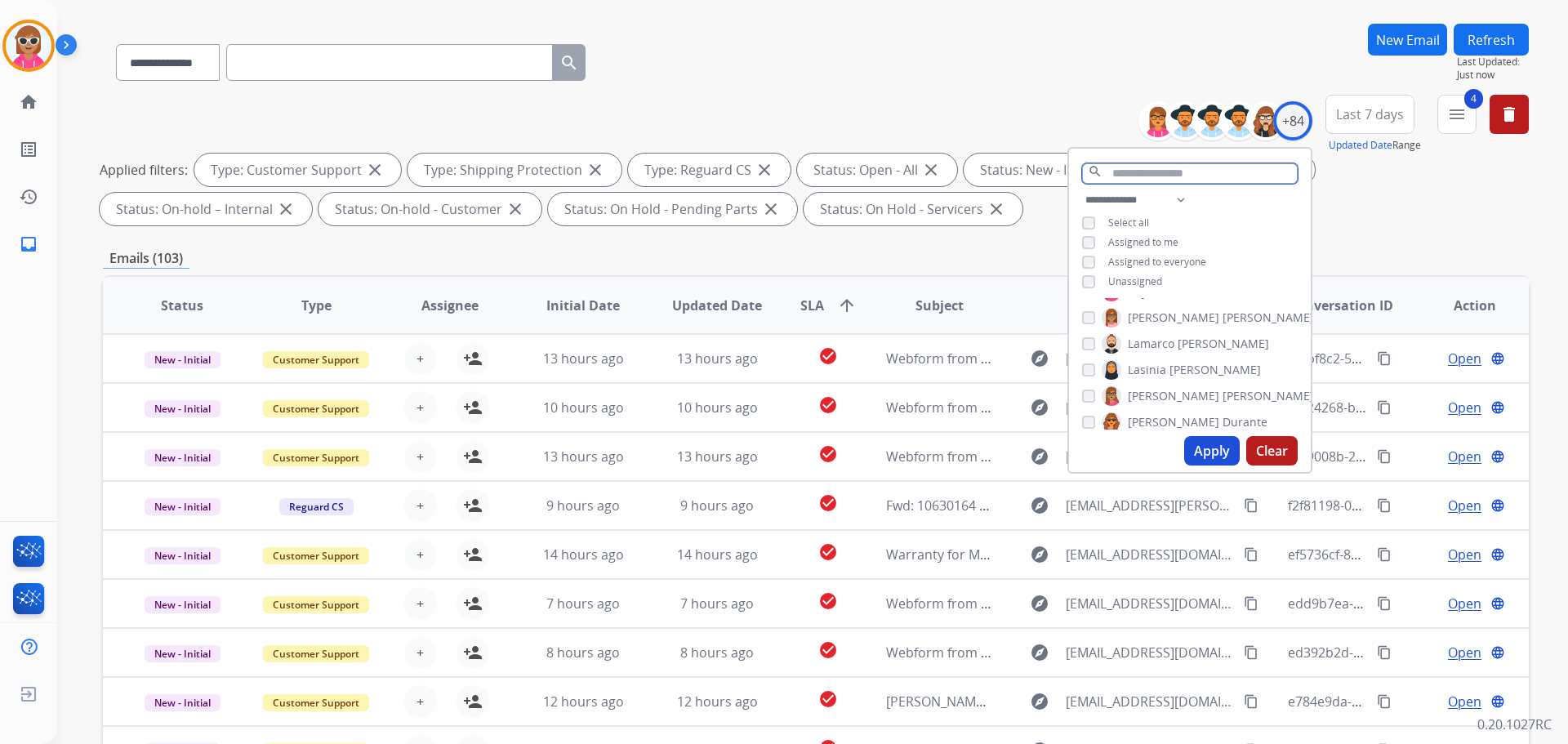
click at [1153, 177] on input "text" at bounding box center [1190, 173] width 216 height 20
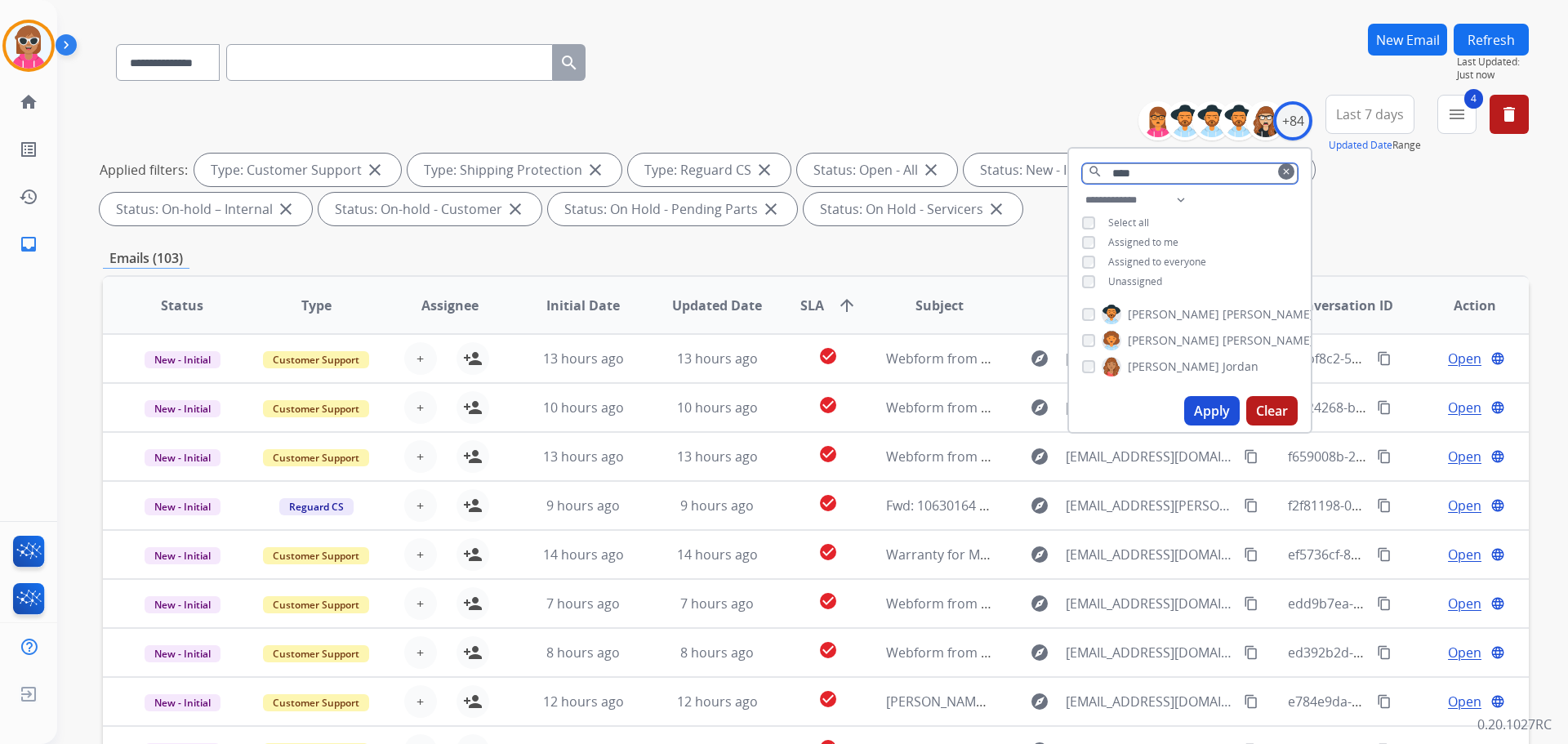
scroll to position [0, 0]
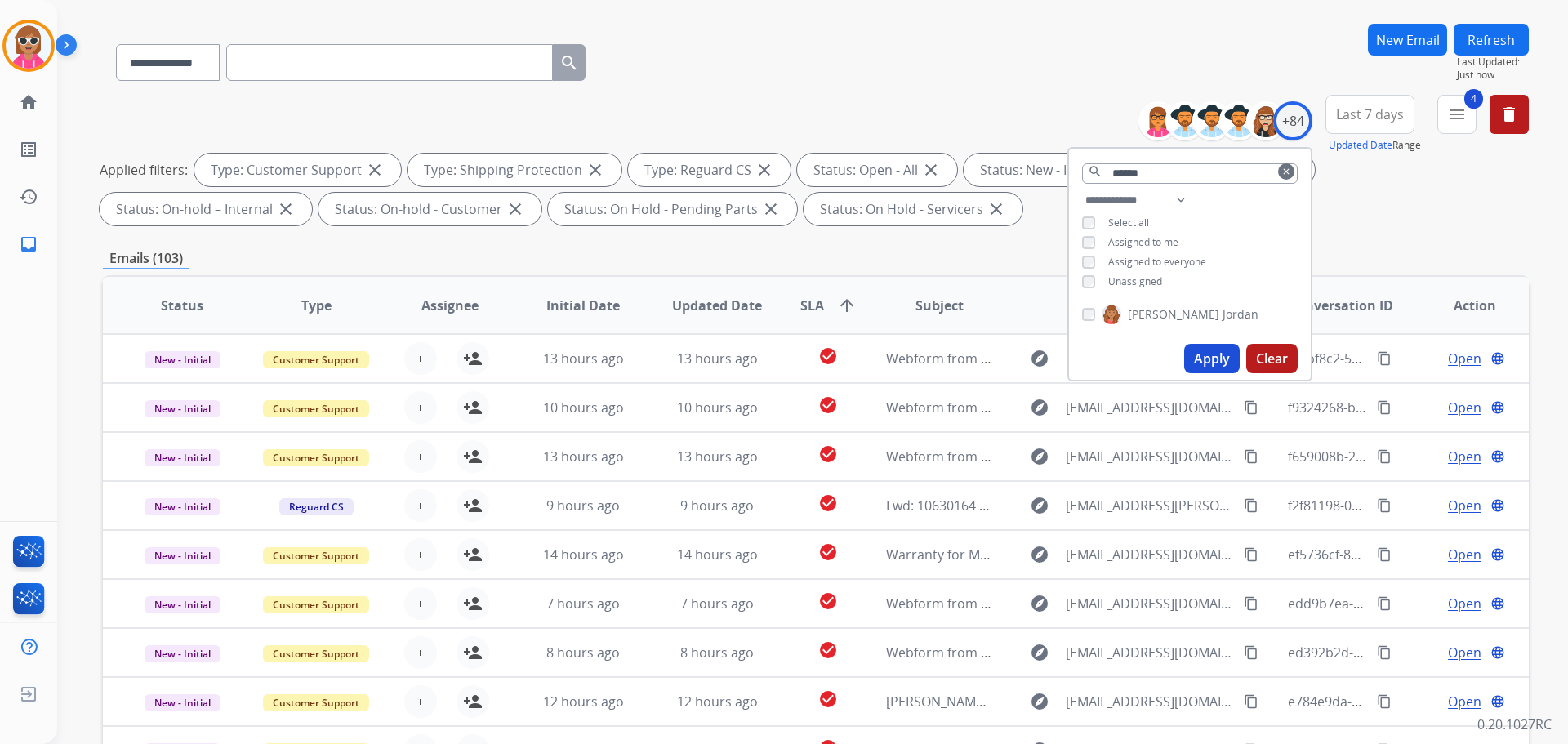
click at [1169, 312] on label "[PERSON_NAME]" at bounding box center [1180, 314] width 157 height 19
click at [1195, 359] on button "Apply" at bounding box center [1213, 358] width 56 height 30
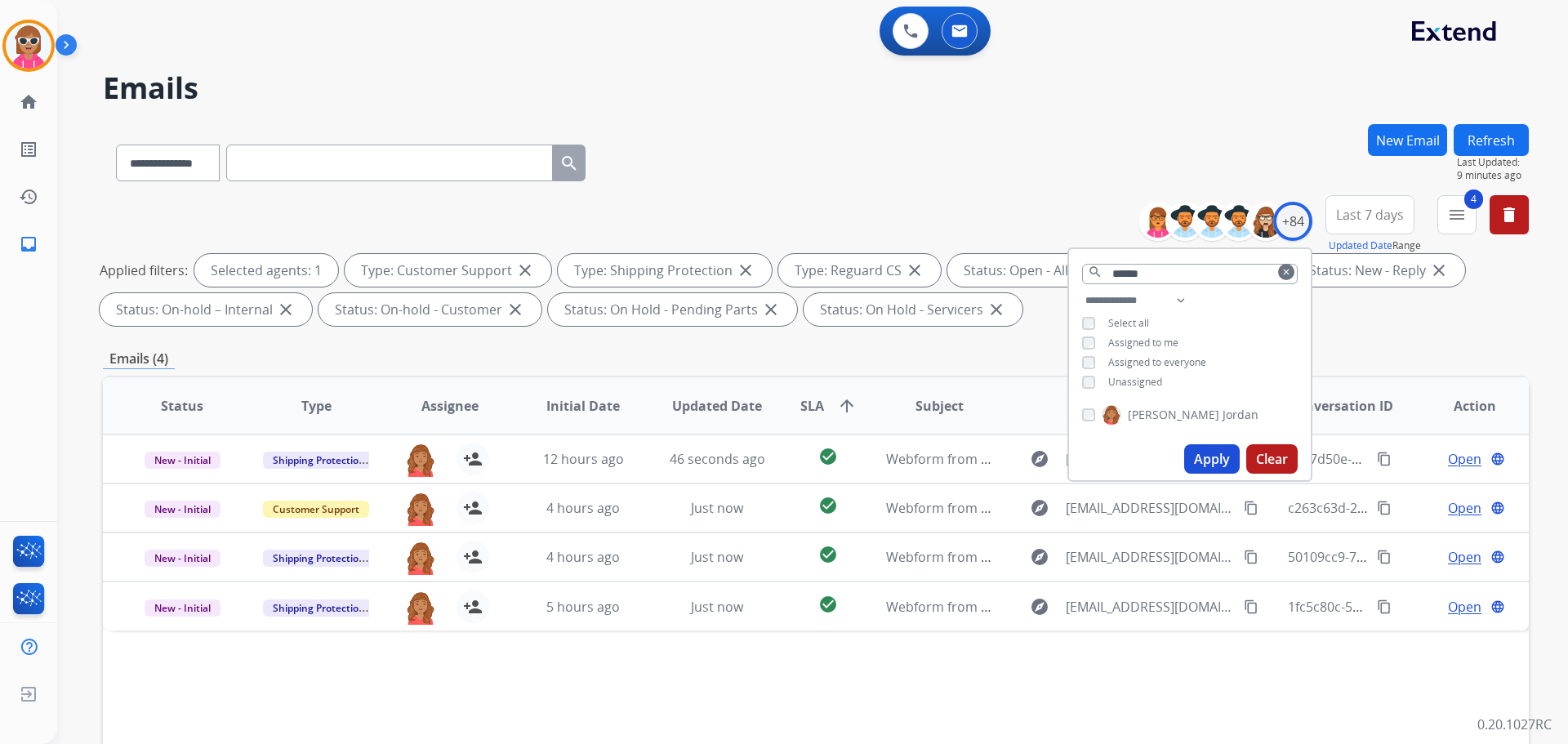
click at [1490, 140] on button "Refresh" at bounding box center [1491, 140] width 75 height 32
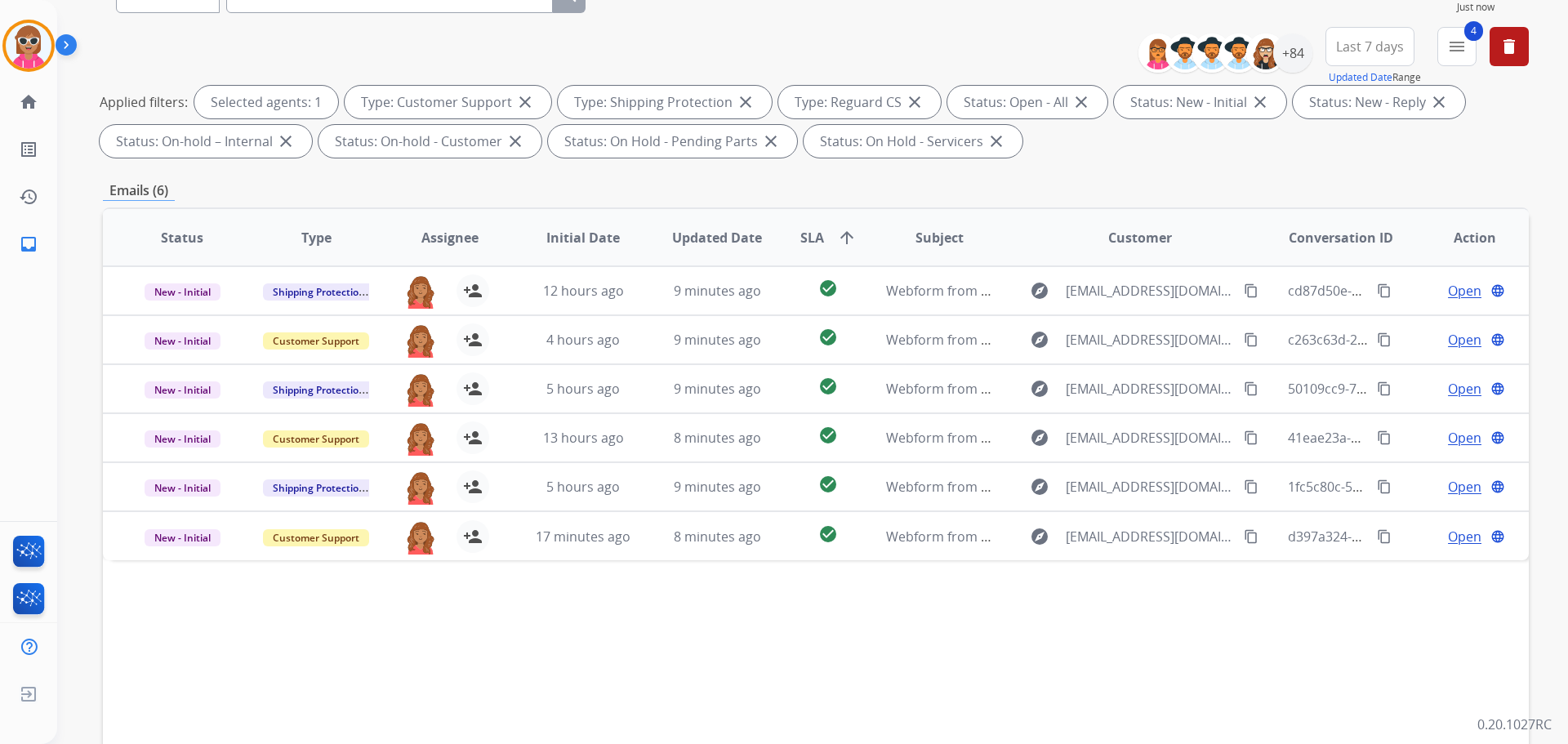
scroll to position [19, 0]
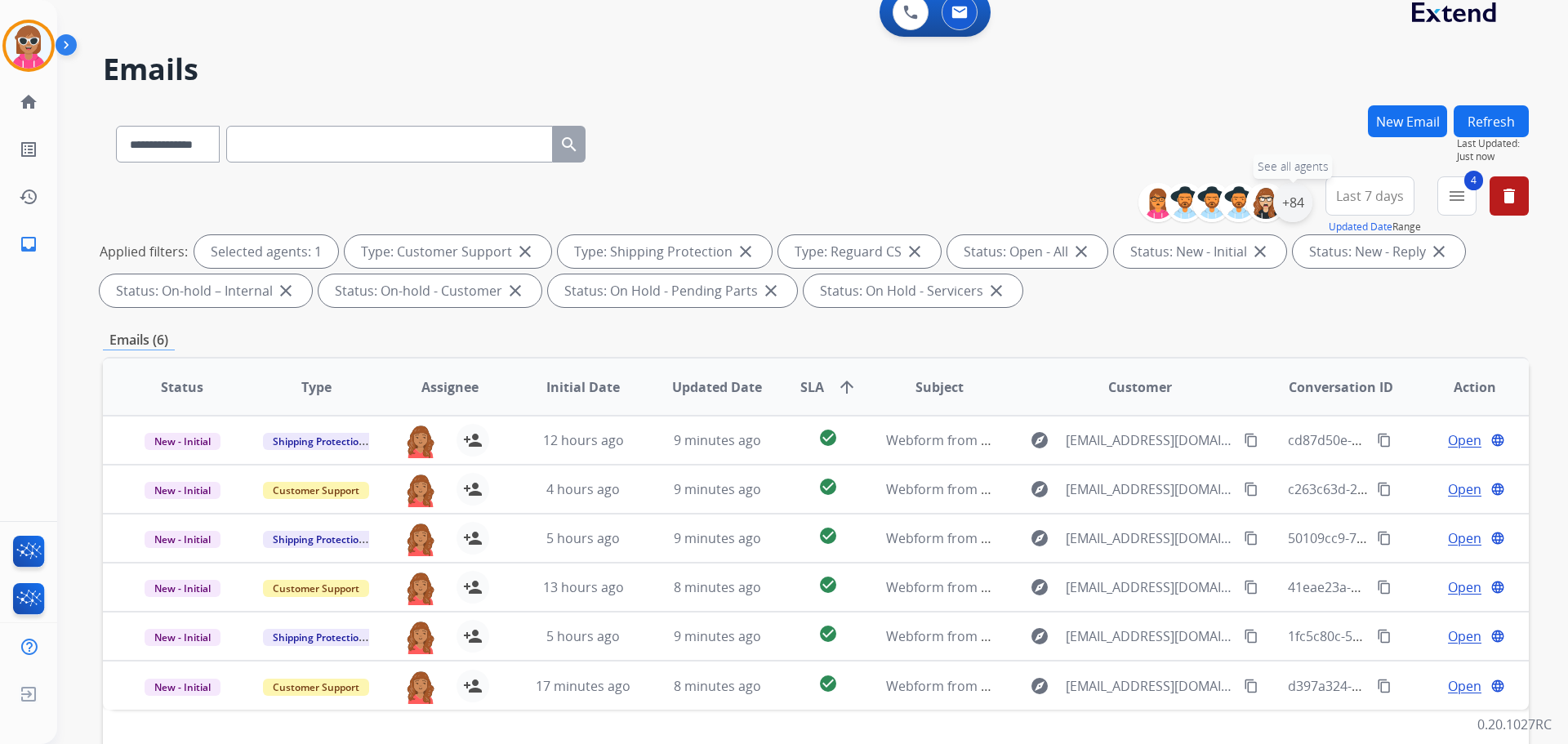
click at [1301, 198] on div "+84" at bounding box center [1292, 202] width 39 height 39
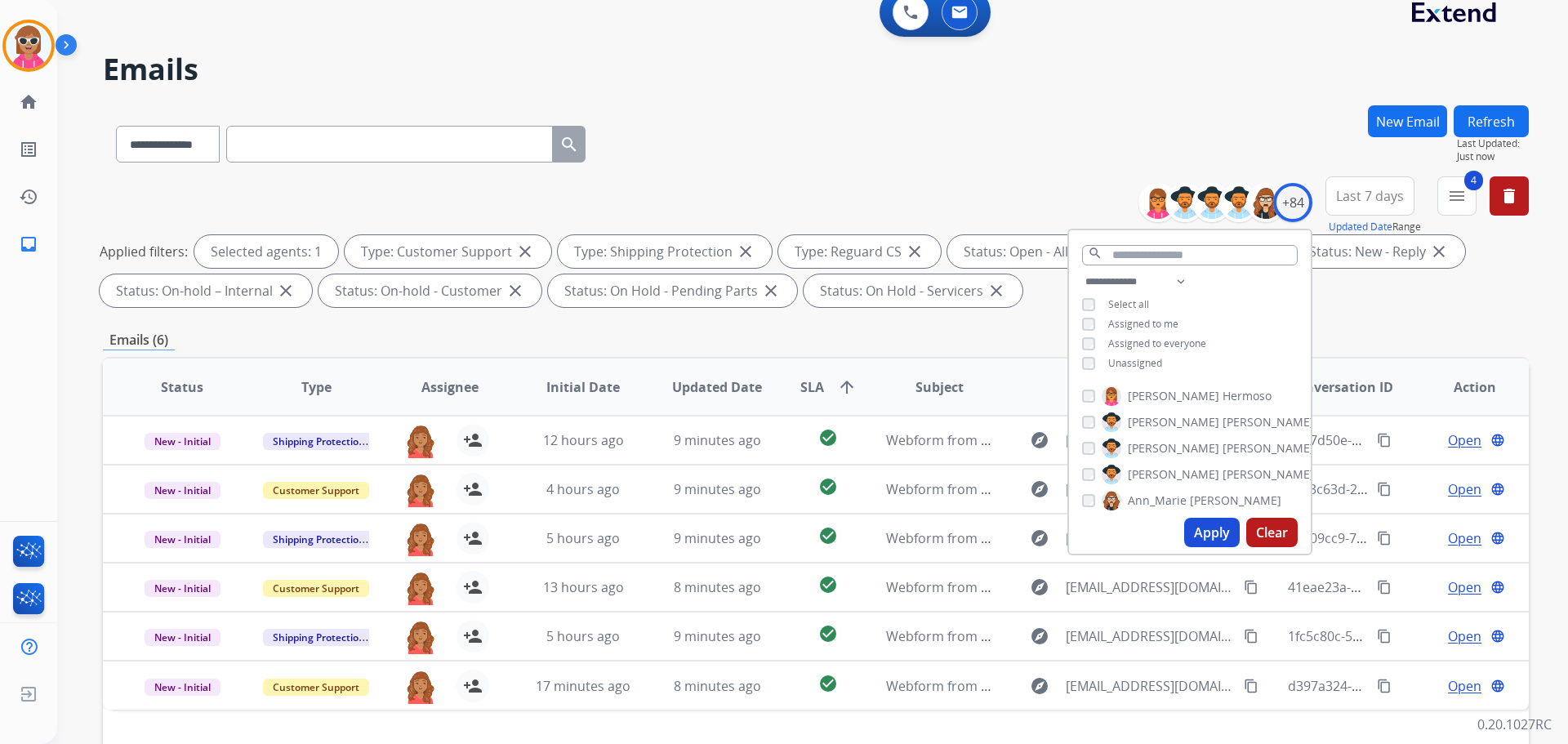
click at [1156, 353] on div "**********" at bounding box center [1190, 324] width 241 height 104
click at [1152, 366] on span "Unassigned" at bounding box center [1135, 363] width 54 height 13
click at [1164, 254] on input "text" at bounding box center [1190, 255] width 216 height 20
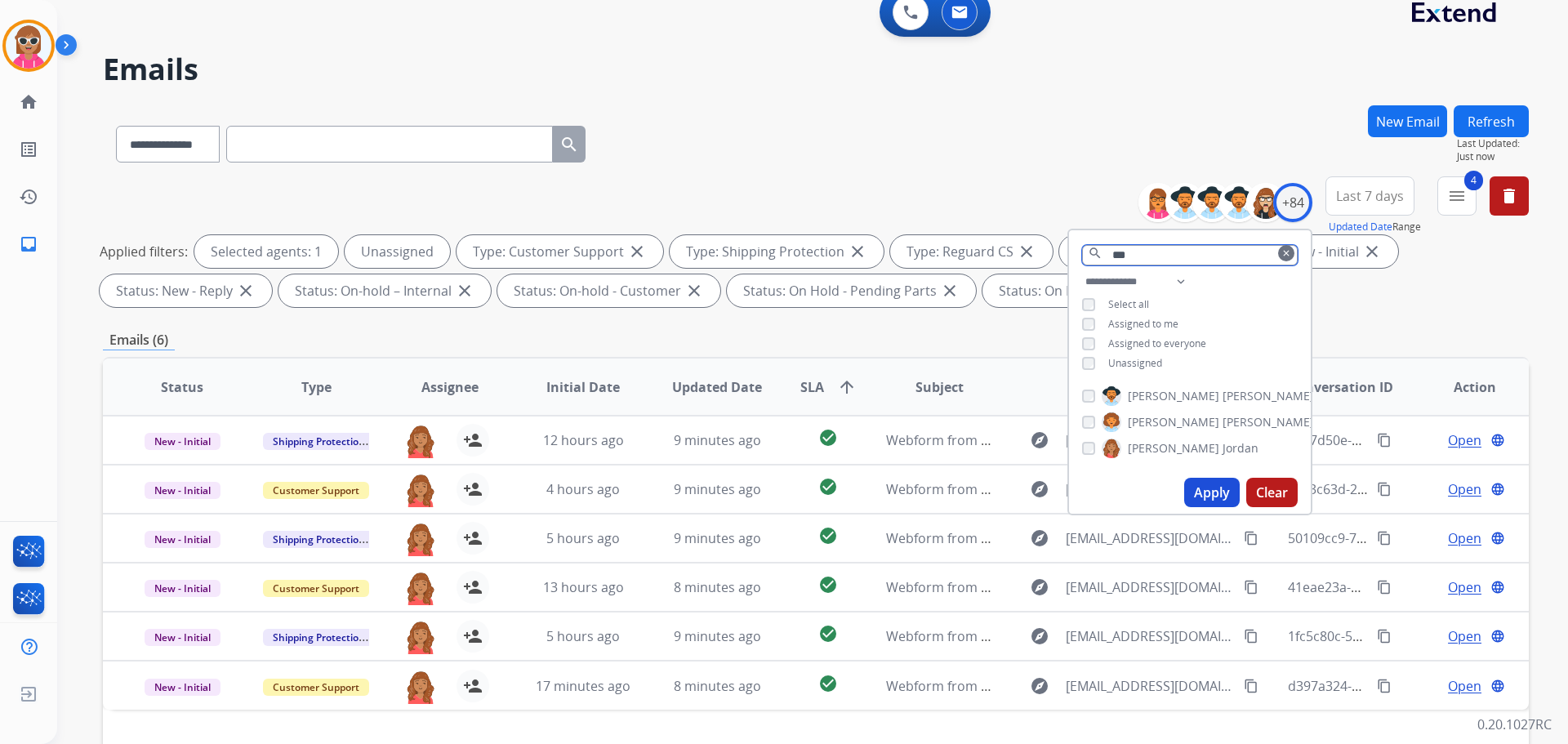
type input "***"
click at [1163, 442] on span "[PERSON_NAME]" at bounding box center [1174, 448] width 92 height 16
click at [1191, 490] on button "Apply" at bounding box center [1213, 492] width 56 height 30
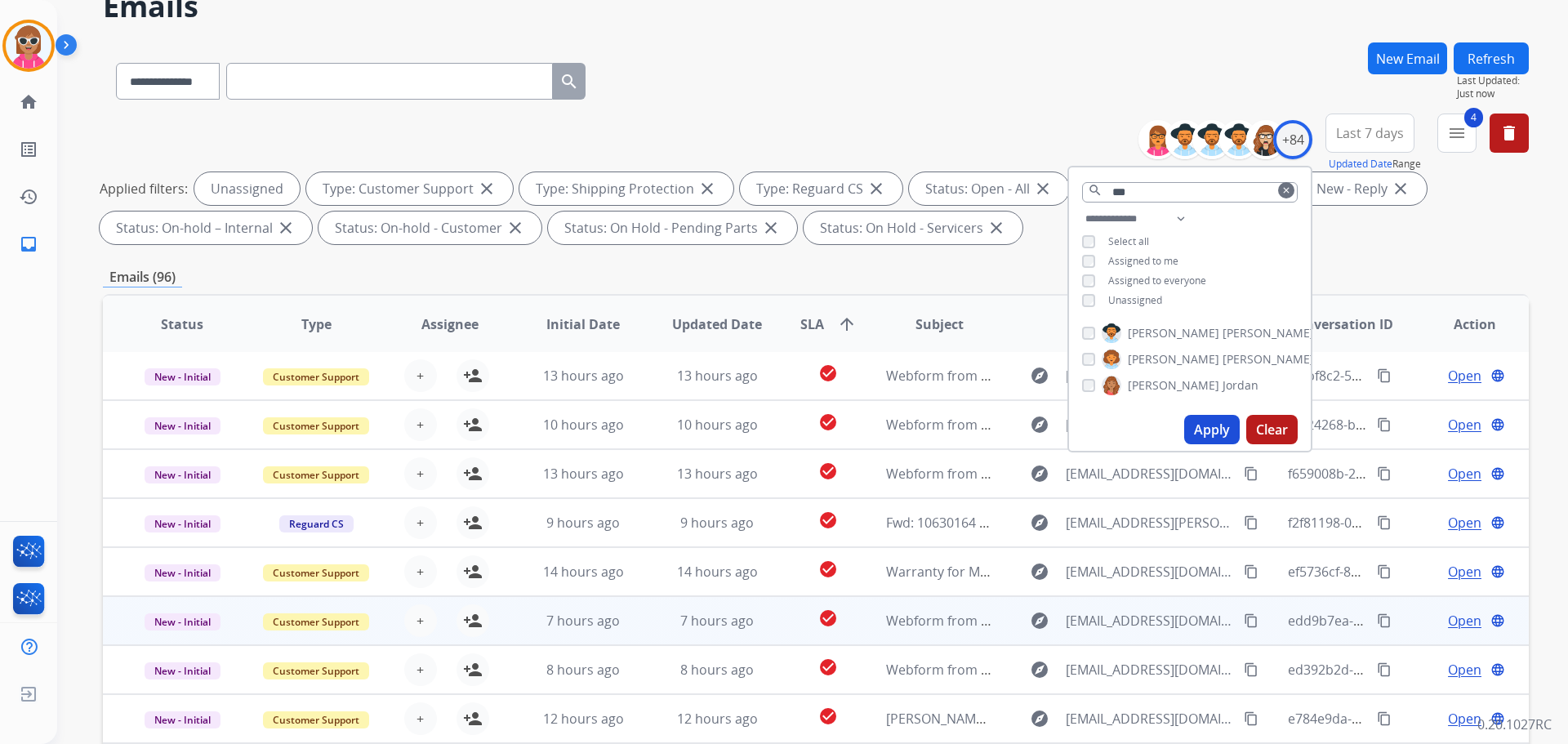
scroll to position [263, 0]
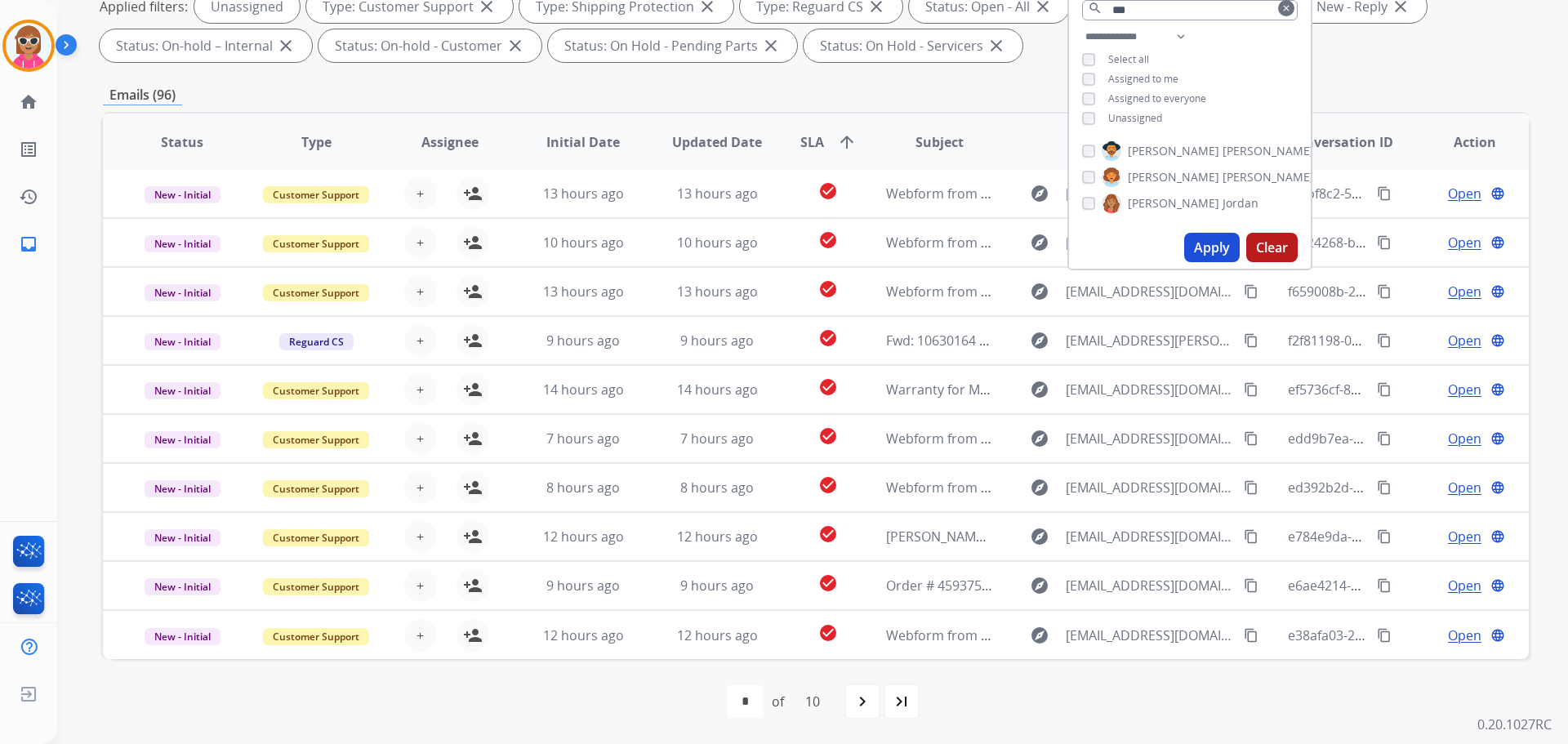
drag, startPoint x: 1121, startPoint y: 197, endPoint x: 1168, endPoint y: 210, distance: 48.8
click at [1121, 197] on label "[PERSON_NAME]" at bounding box center [1180, 203] width 157 height 19
click at [1229, 242] on button "Apply" at bounding box center [1213, 247] width 56 height 30
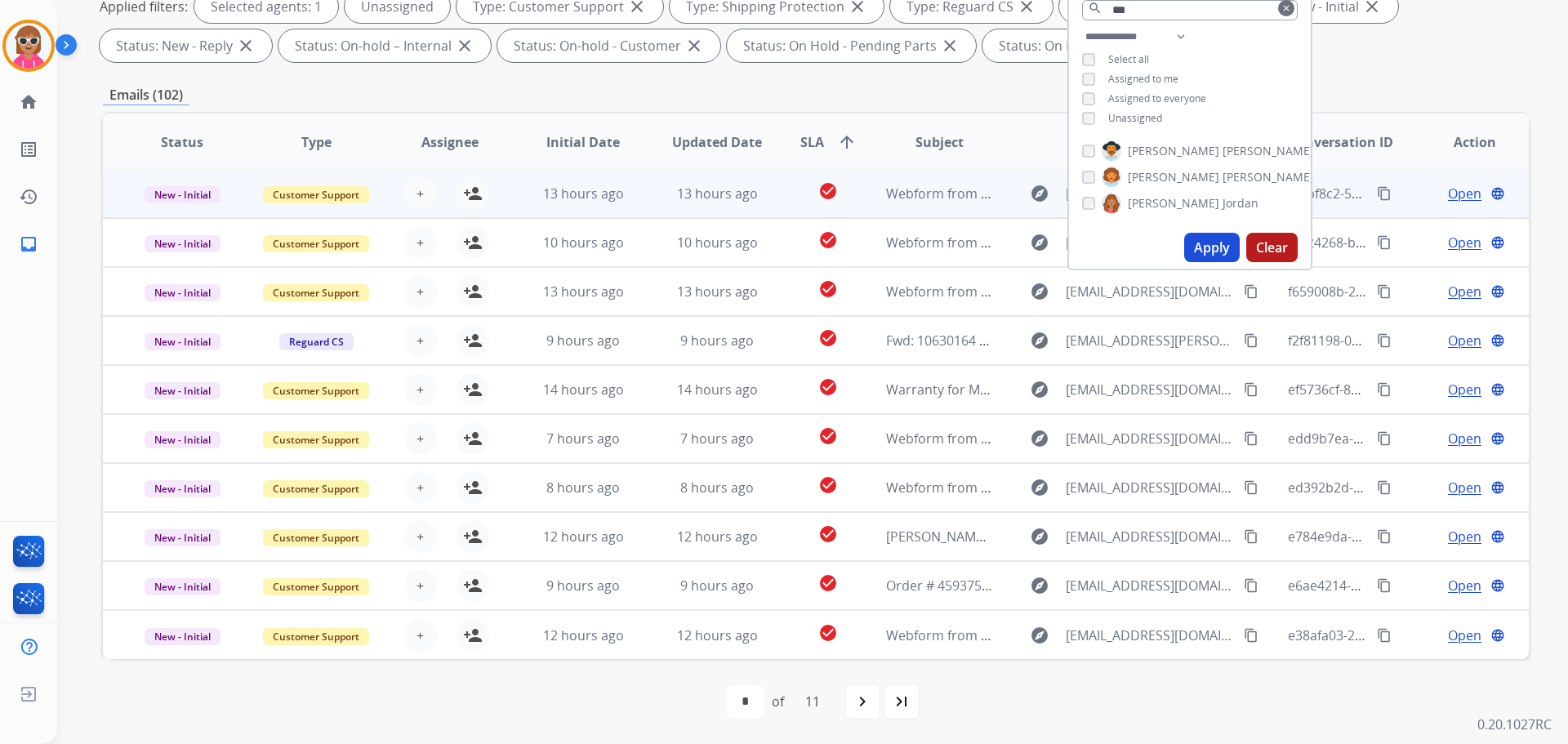
scroll to position [182, 0]
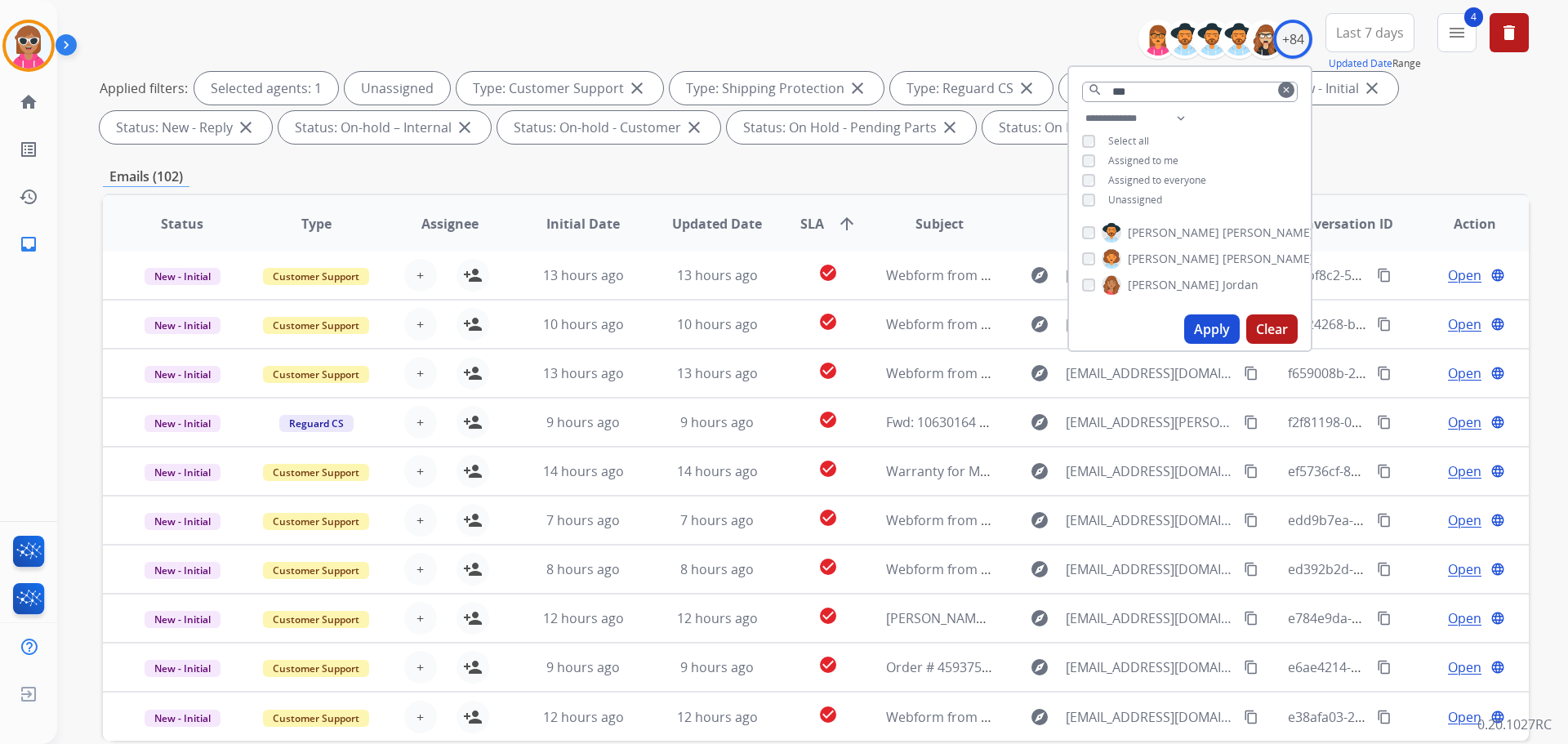
click at [449, 234] on th "Assignee" at bounding box center [437, 224] width 134 height 57
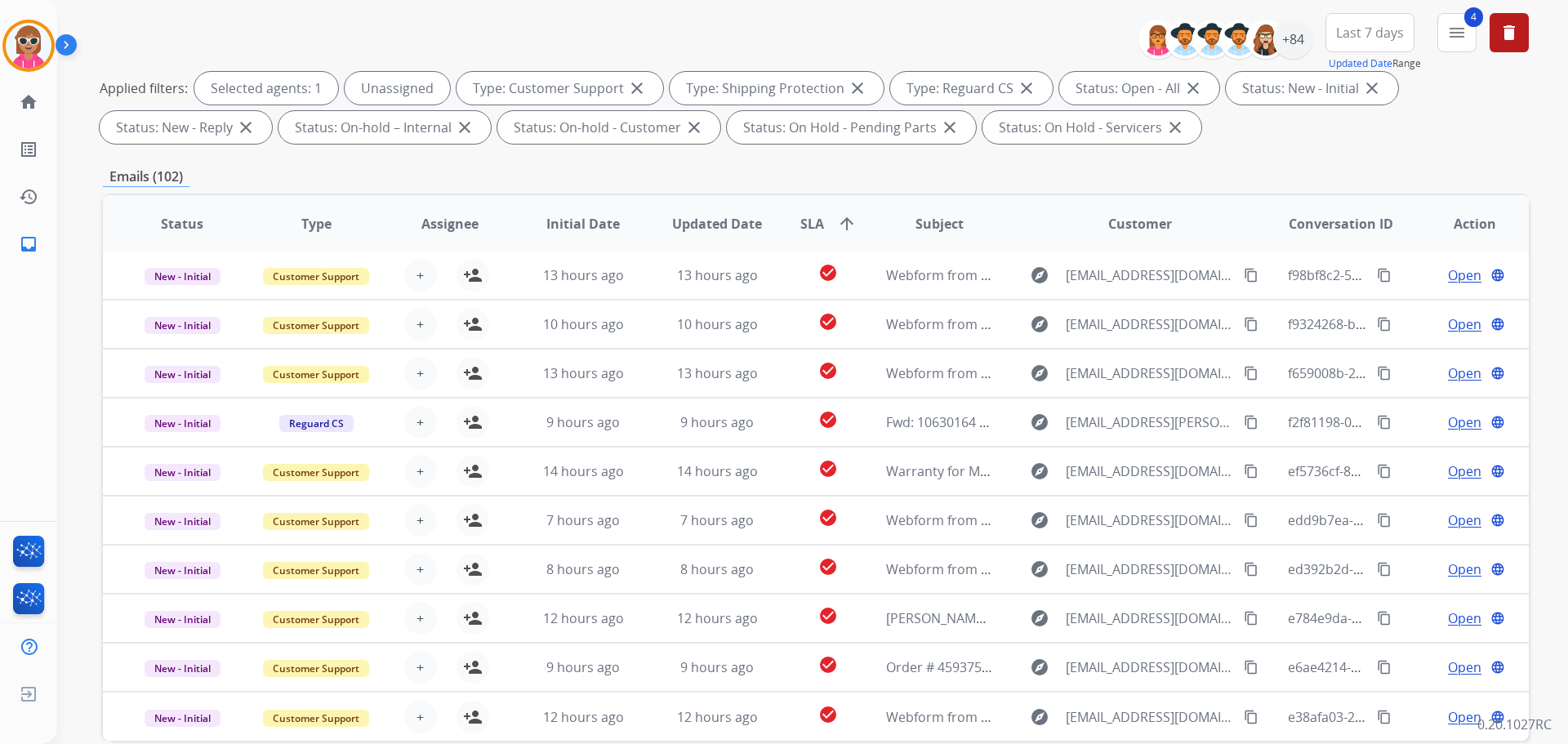
click at [456, 222] on span "Assignee" at bounding box center [450, 223] width 57 height 19
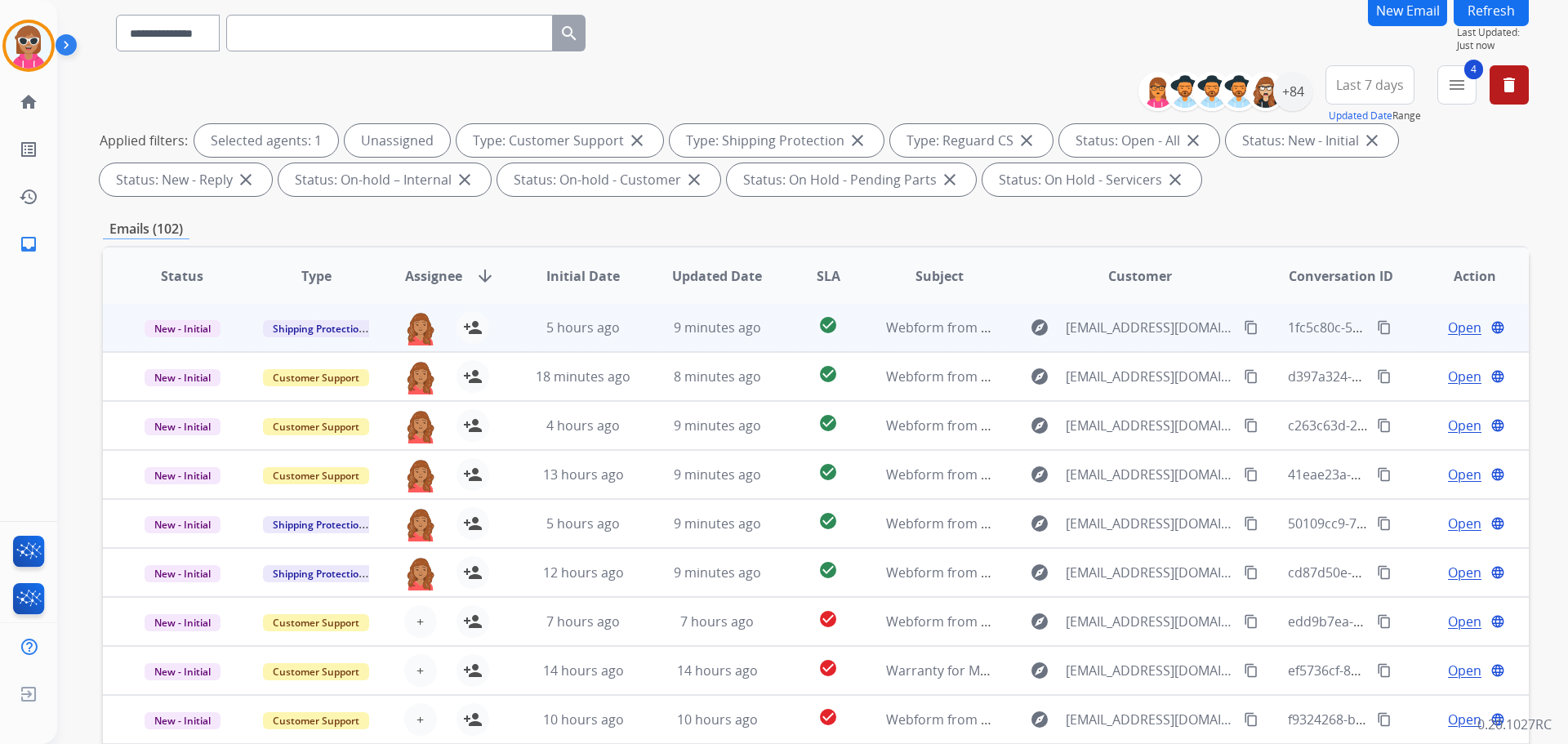
scroll to position [263, 0]
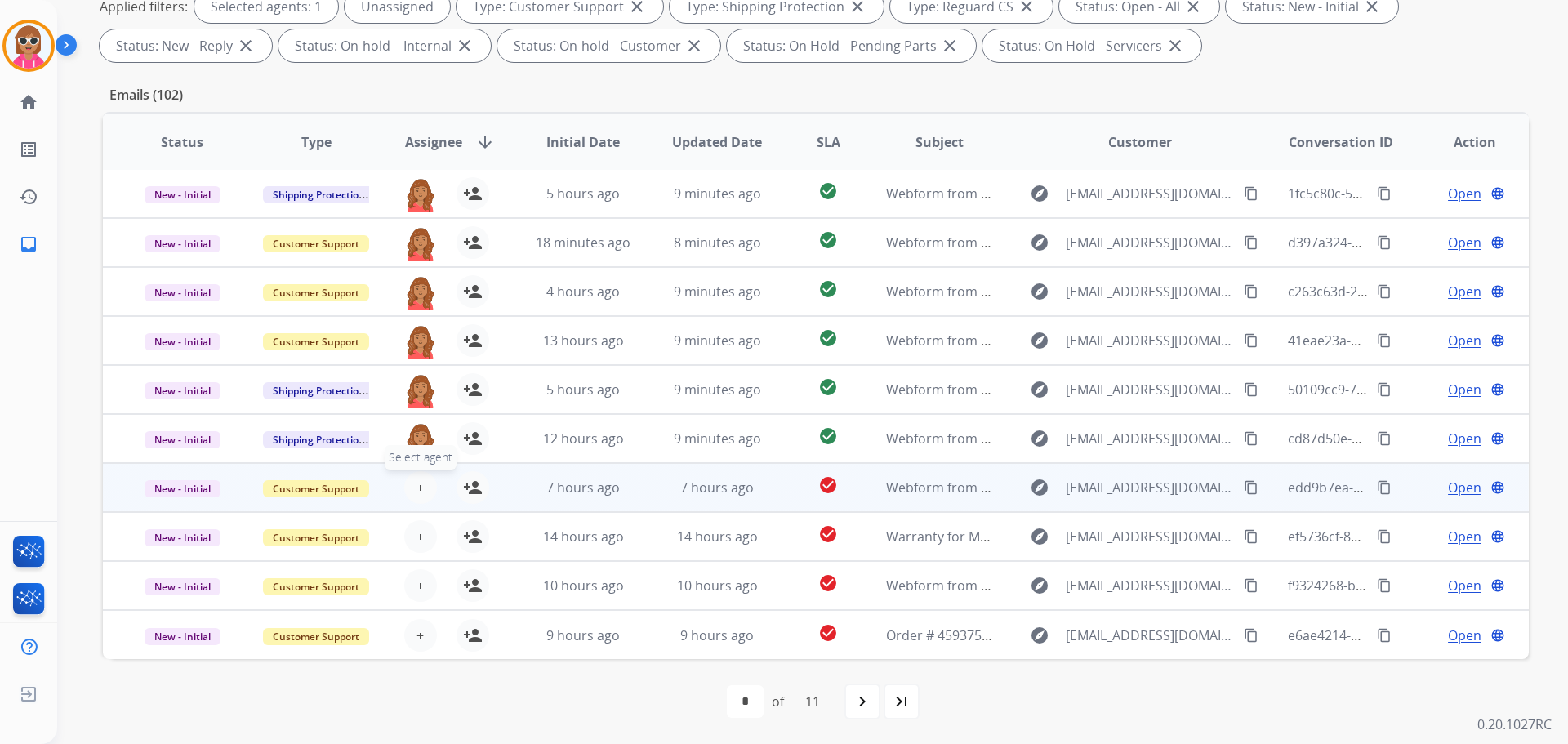
click at [420, 480] on span "+" at bounding box center [420, 487] width 8 height 19
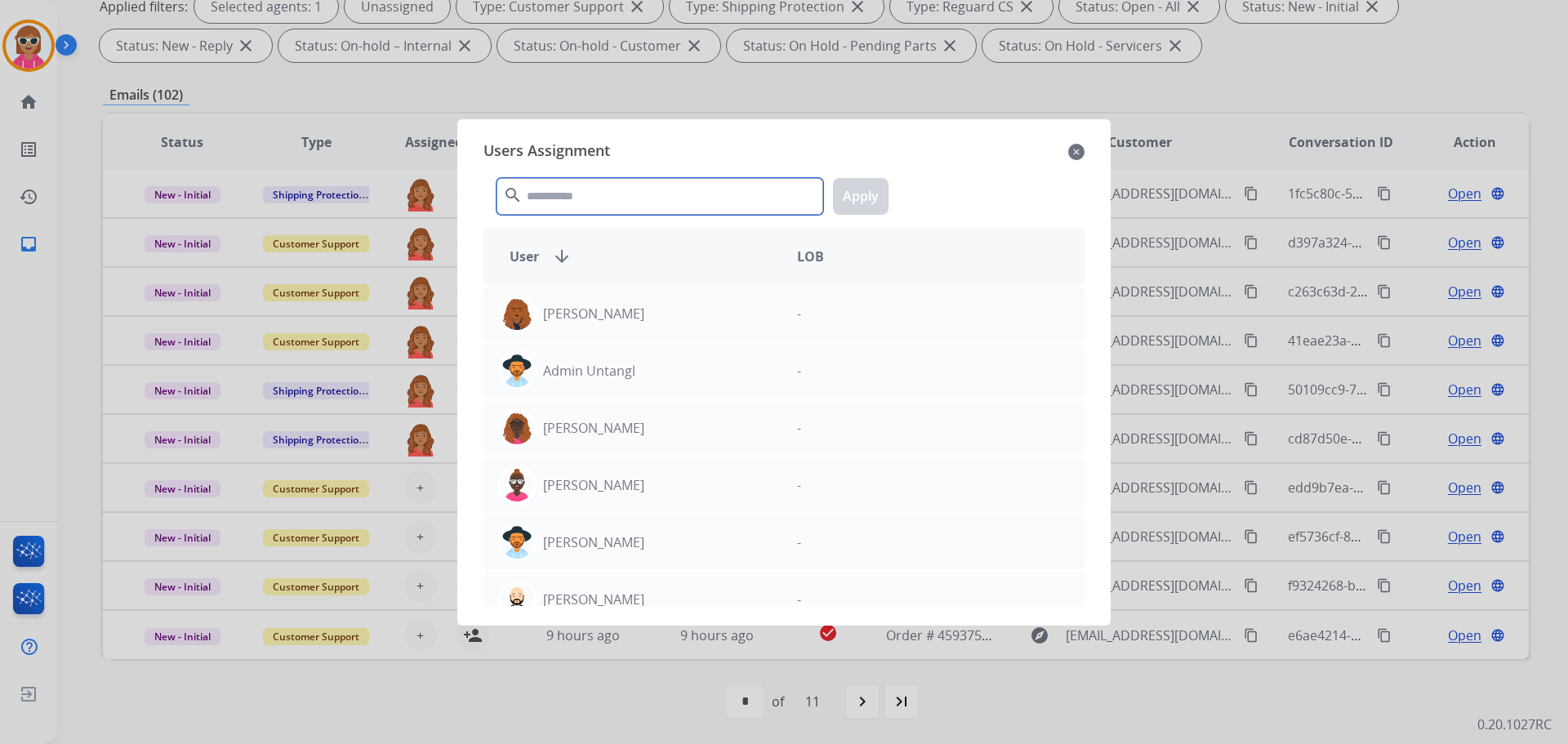
click at [569, 201] on input "text" at bounding box center [659, 196] width 327 height 36
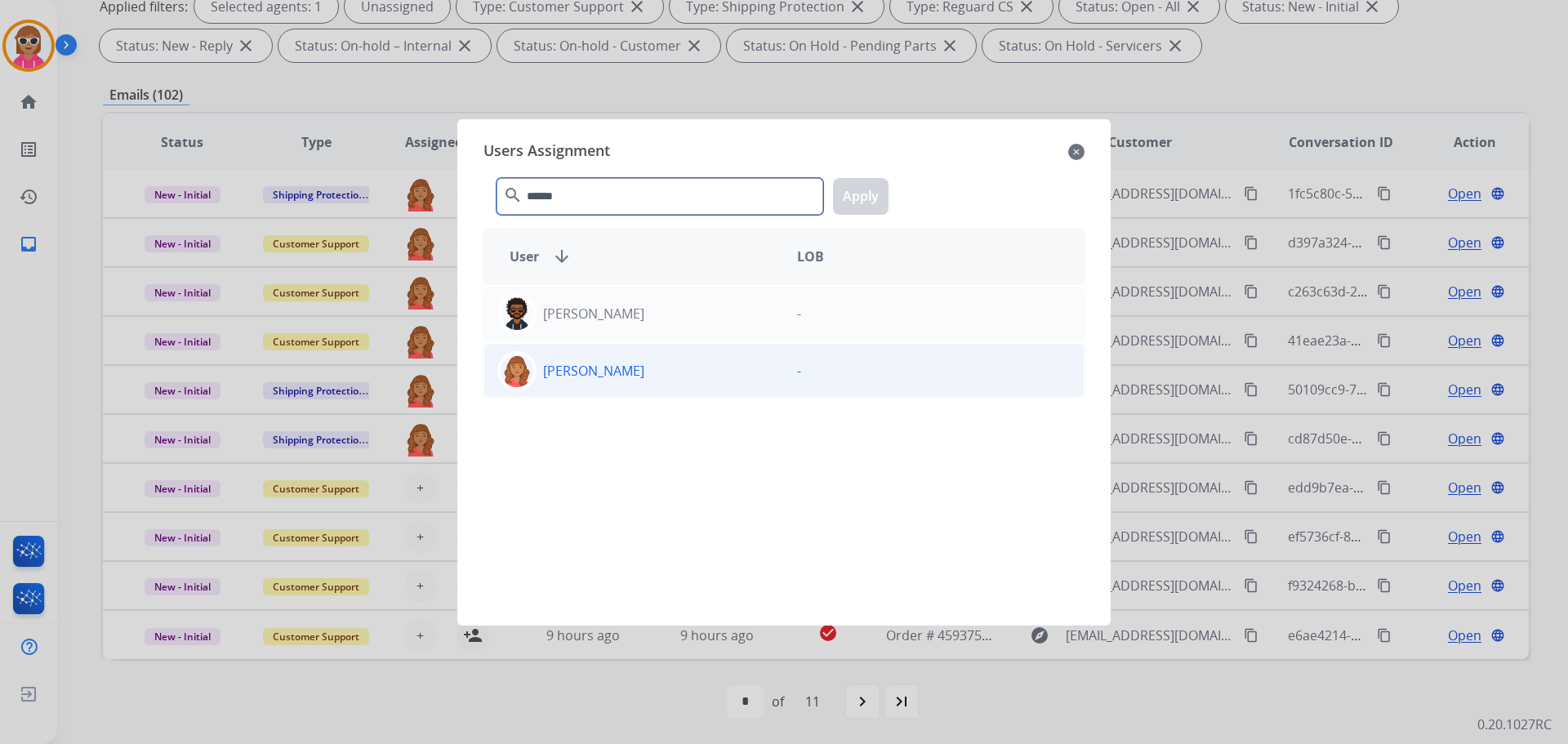
type input "******"
click at [611, 387] on div "[PERSON_NAME]" at bounding box center [634, 371] width 300 height 39
drag, startPoint x: 873, startPoint y: 202, endPoint x: 743, endPoint y: 258, distance: 141.5
click at [871, 204] on button "Apply" at bounding box center [861, 196] width 56 height 36
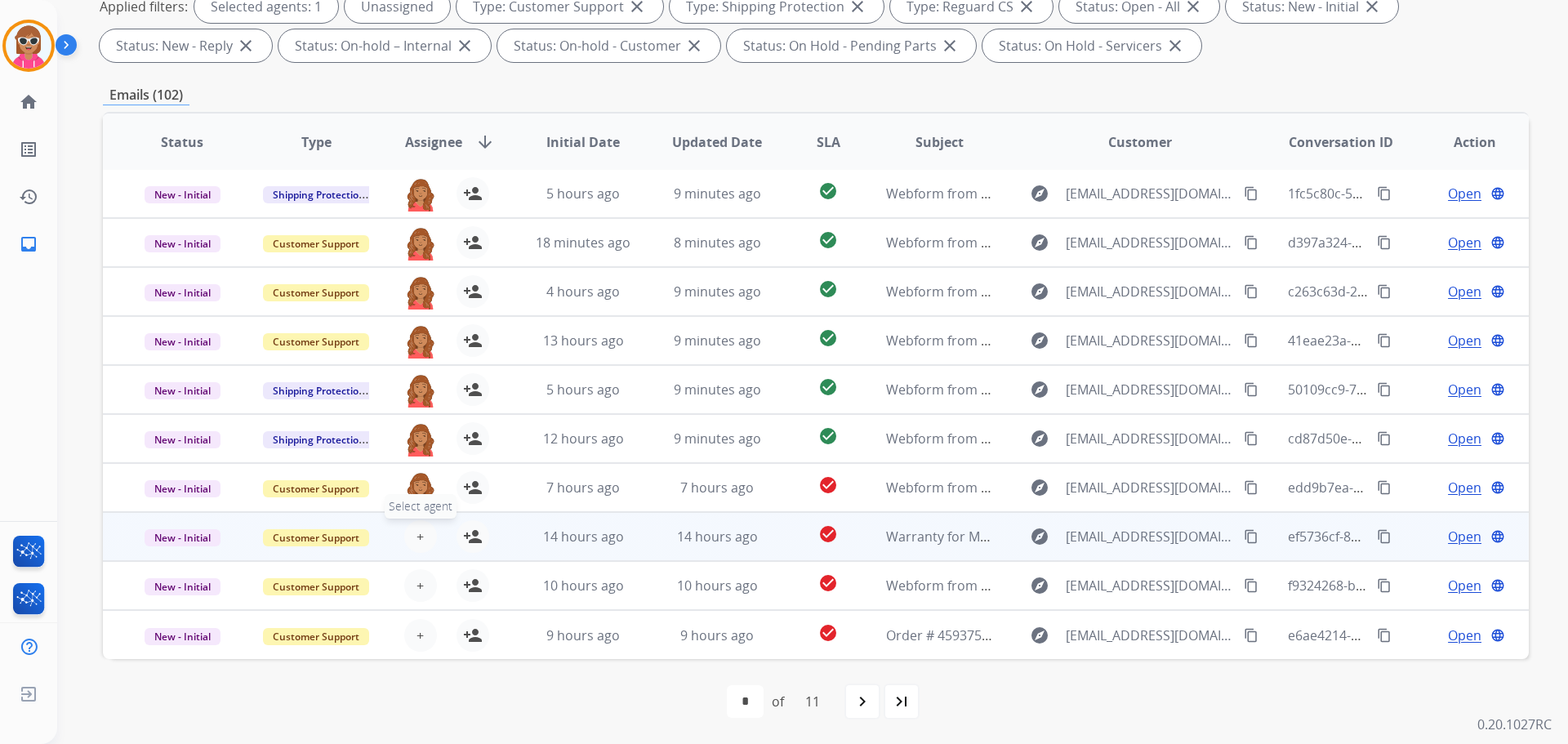
click at [411, 530] on button "+ Select agent" at bounding box center [420, 536] width 33 height 33
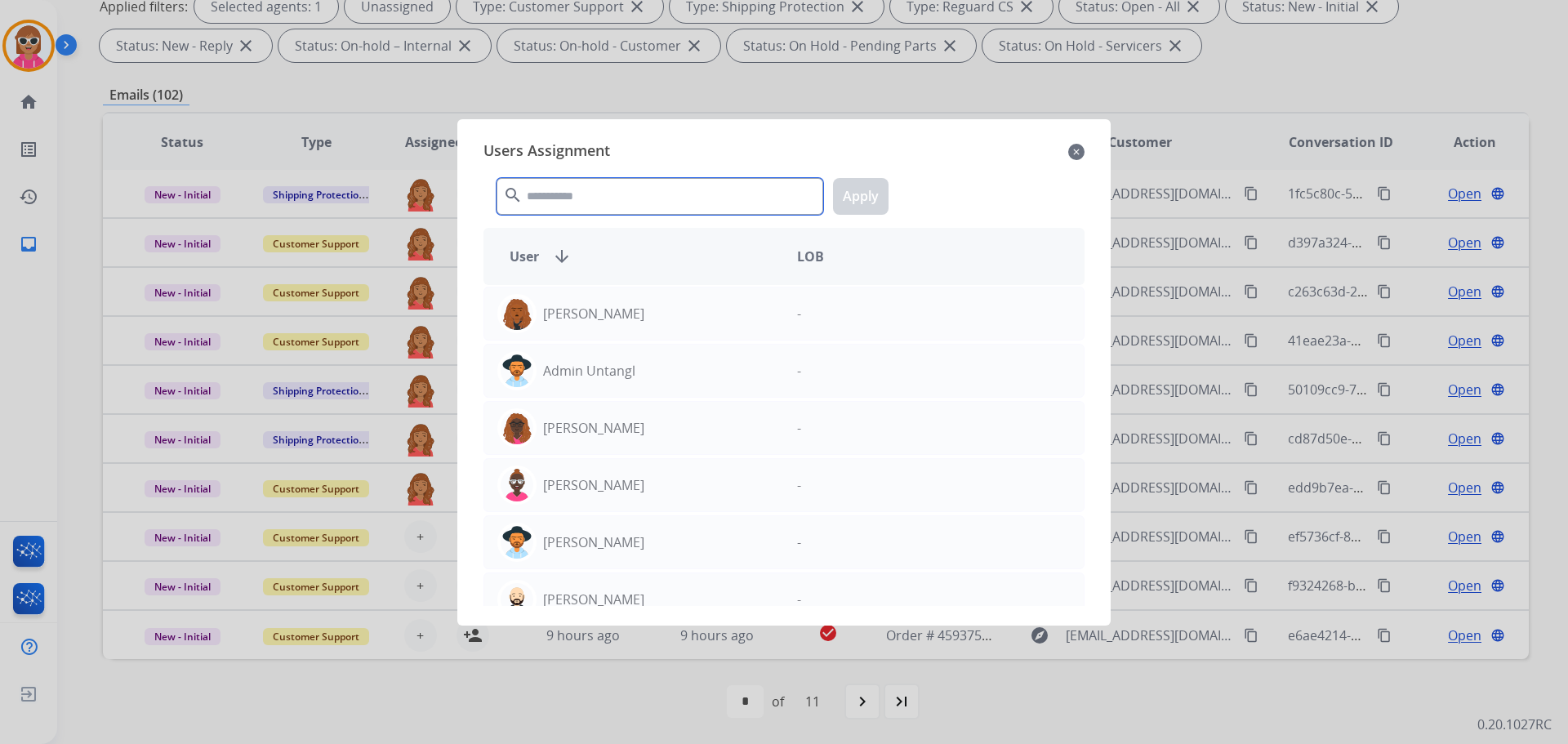
drag, startPoint x: 543, startPoint y: 196, endPoint x: 553, endPoint y: 204, distance: 12.8
click at [544, 196] on input "text" at bounding box center [659, 196] width 327 height 36
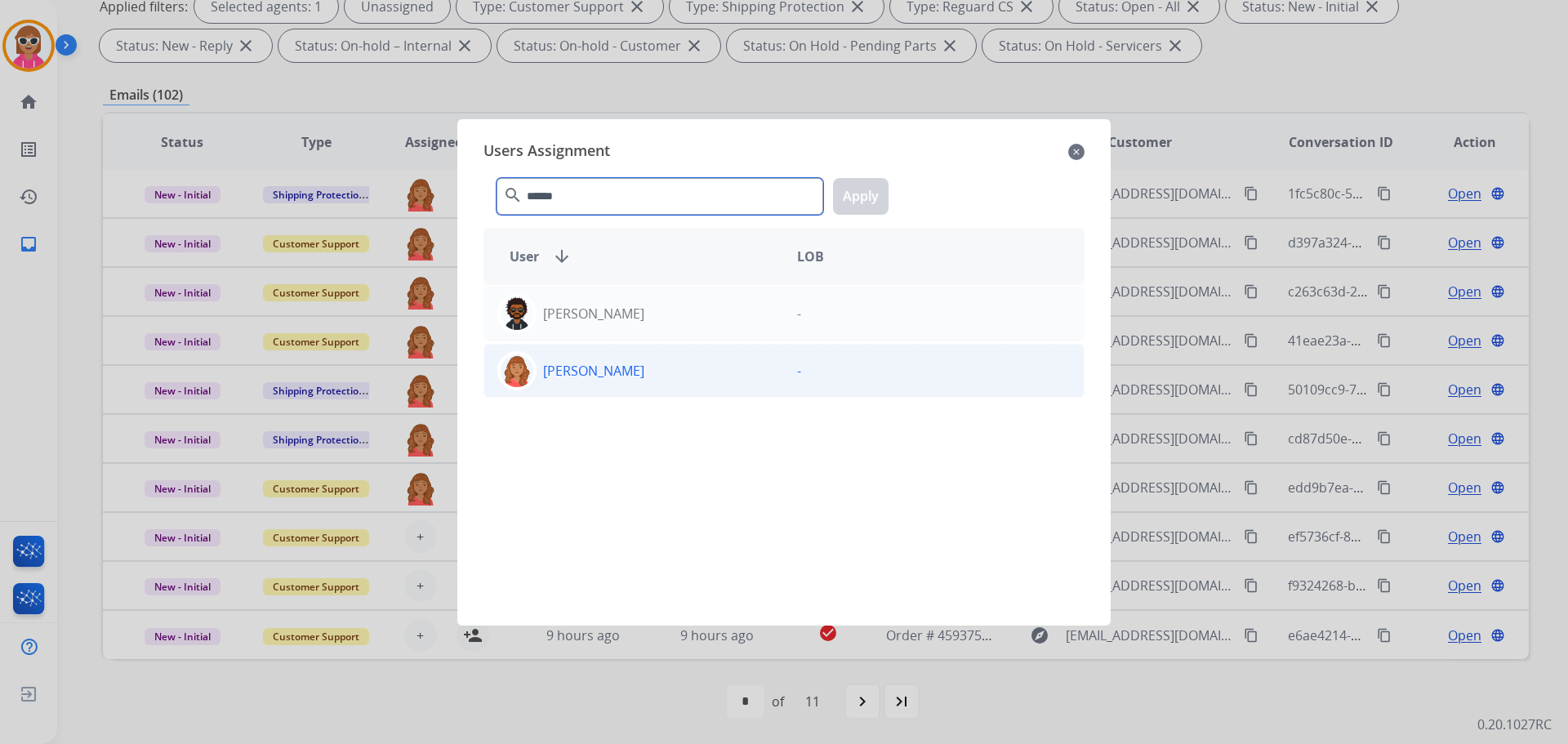
type input "******"
click at [613, 352] on div "[PERSON_NAME]" at bounding box center [634, 371] width 300 height 39
click at [854, 202] on button "Apply" at bounding box center [861, 196] width 56 height 36
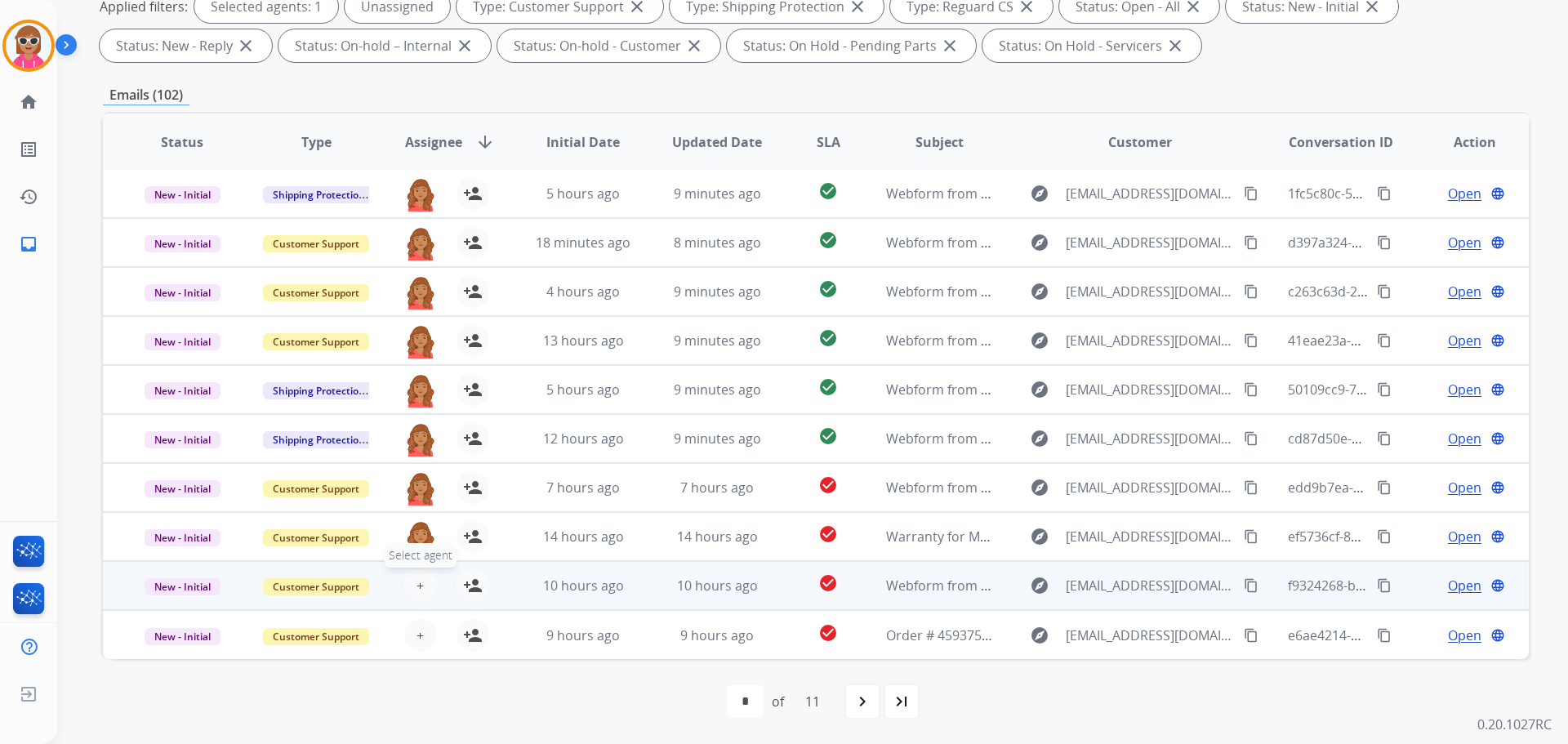
click at [413, 579] on button "+ Select agent" at bounding box center [420, 585] width 33 height 33
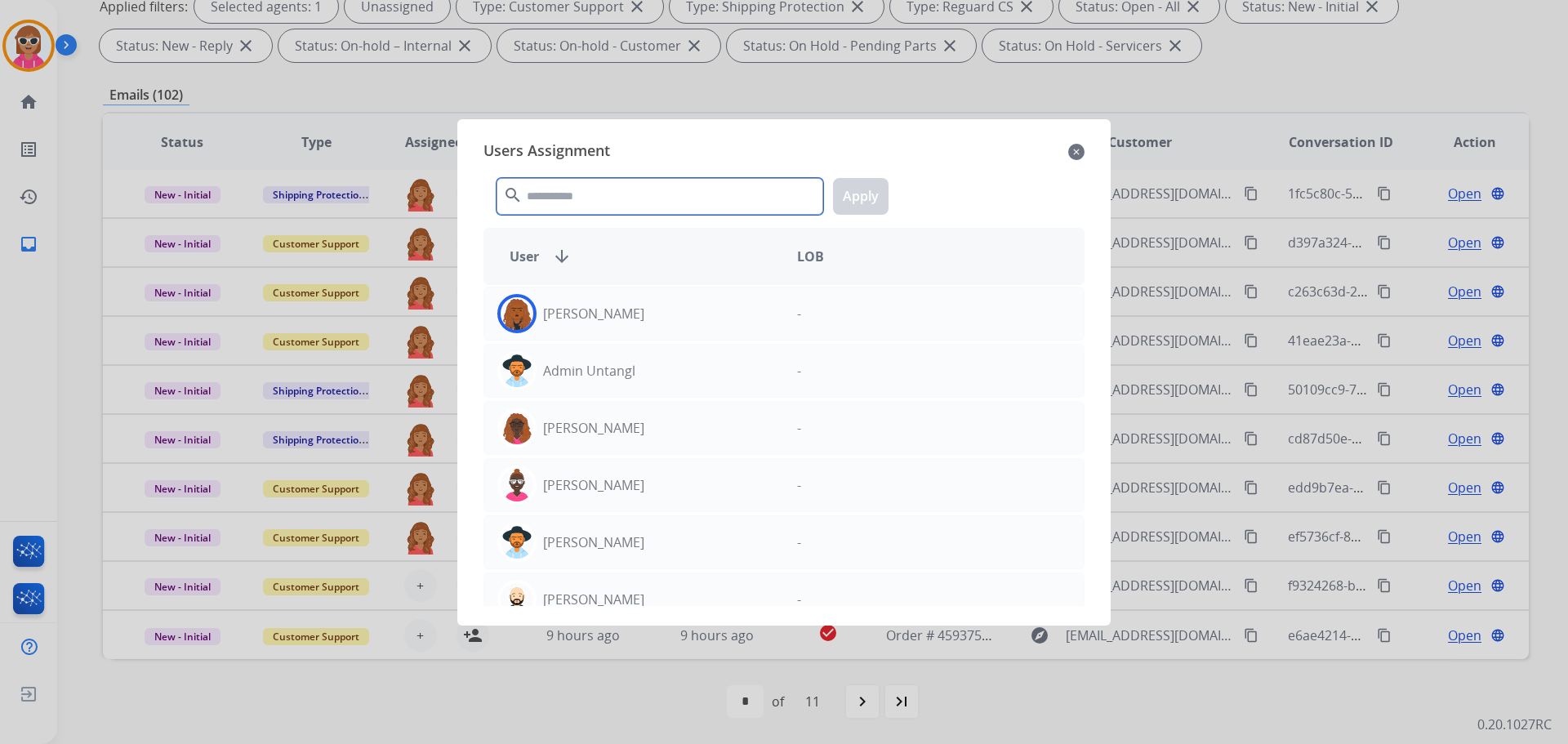
click at [585, 202] on input "text" at bounding box center [659, 196] width 327 height 36
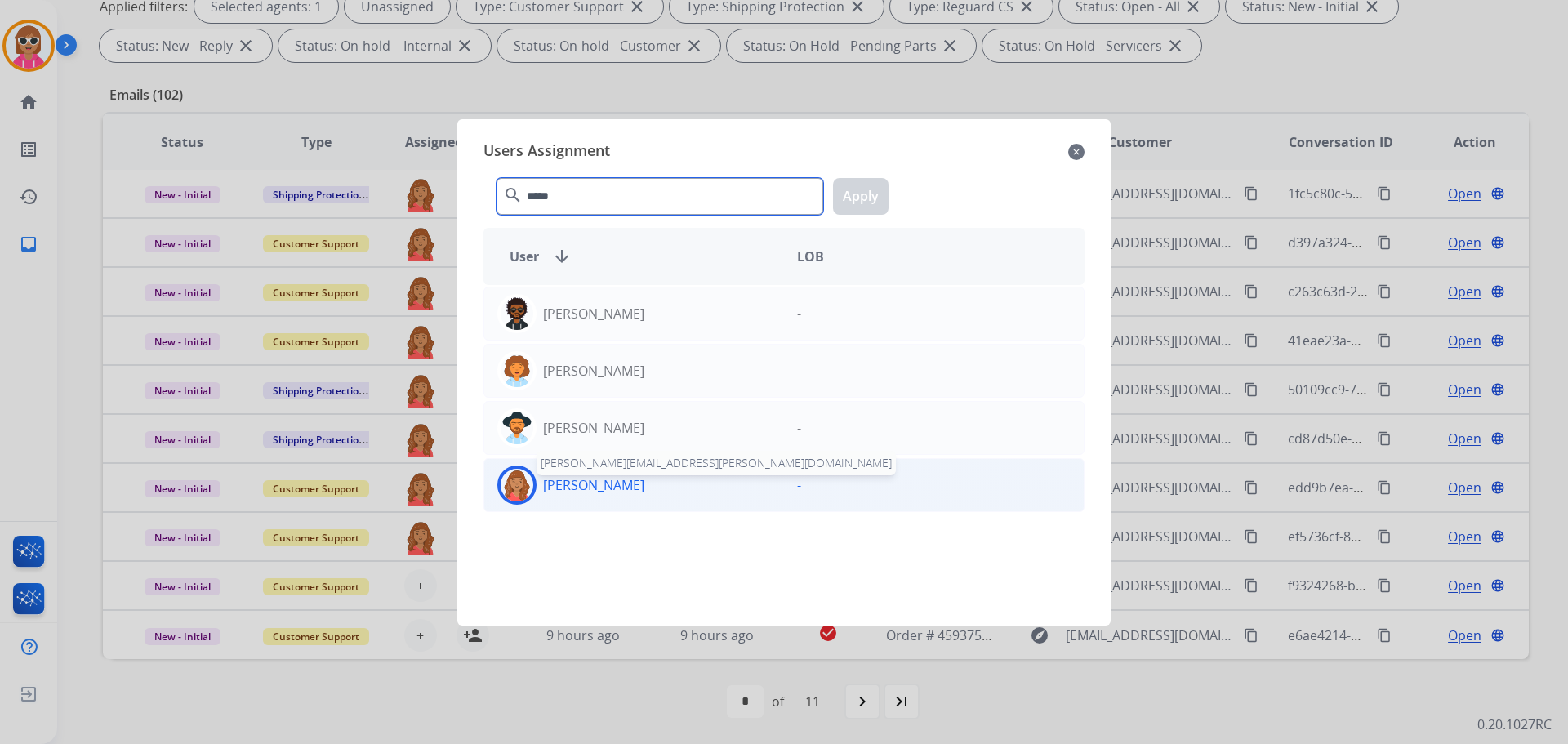
type input "*****"
click at [586, 490] on p "[PERSON_NAME]" at bounding box center [594, 485] width 102 height 19
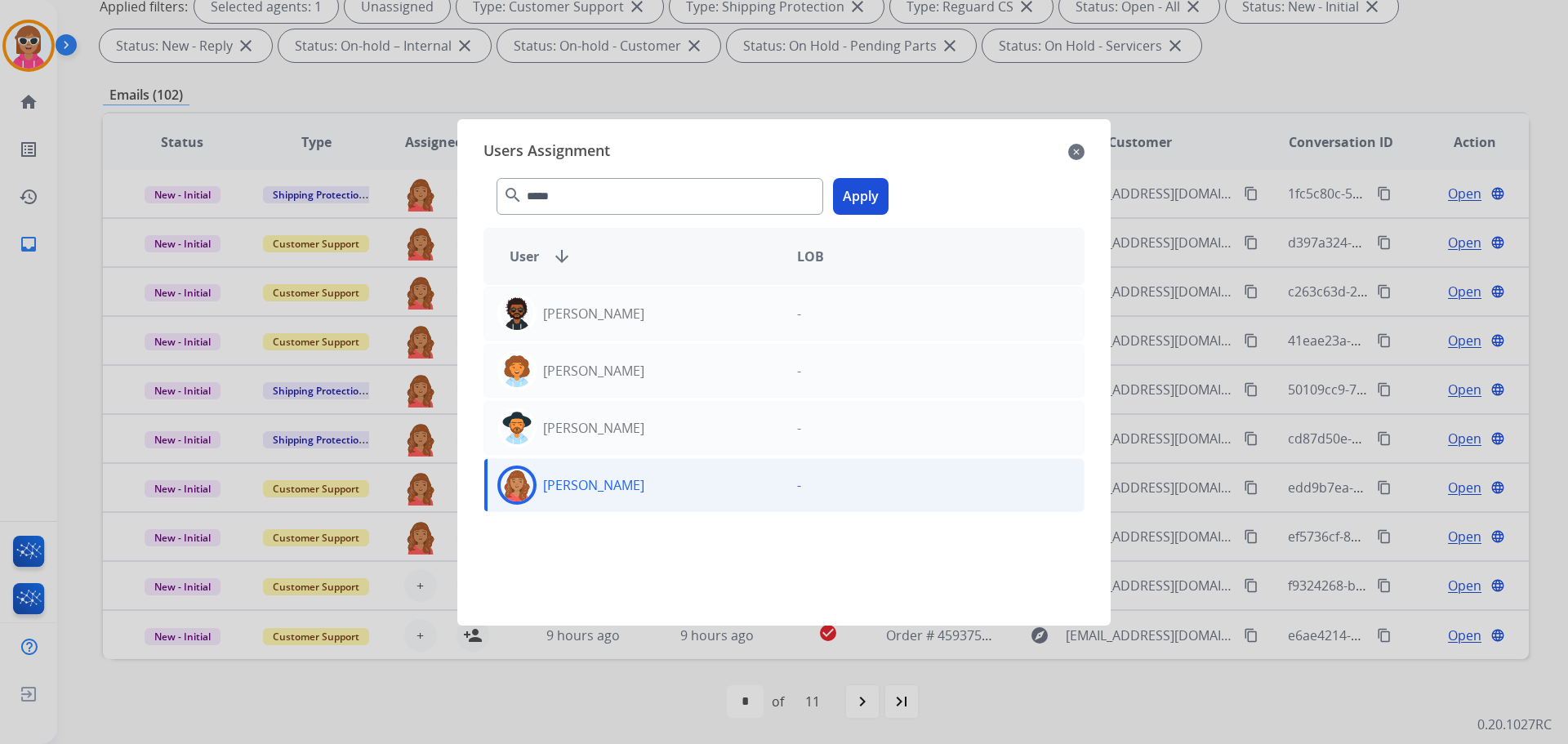
click at [876, 192] on button "Apply" at bounding box center [861, 196] width 56 height 36
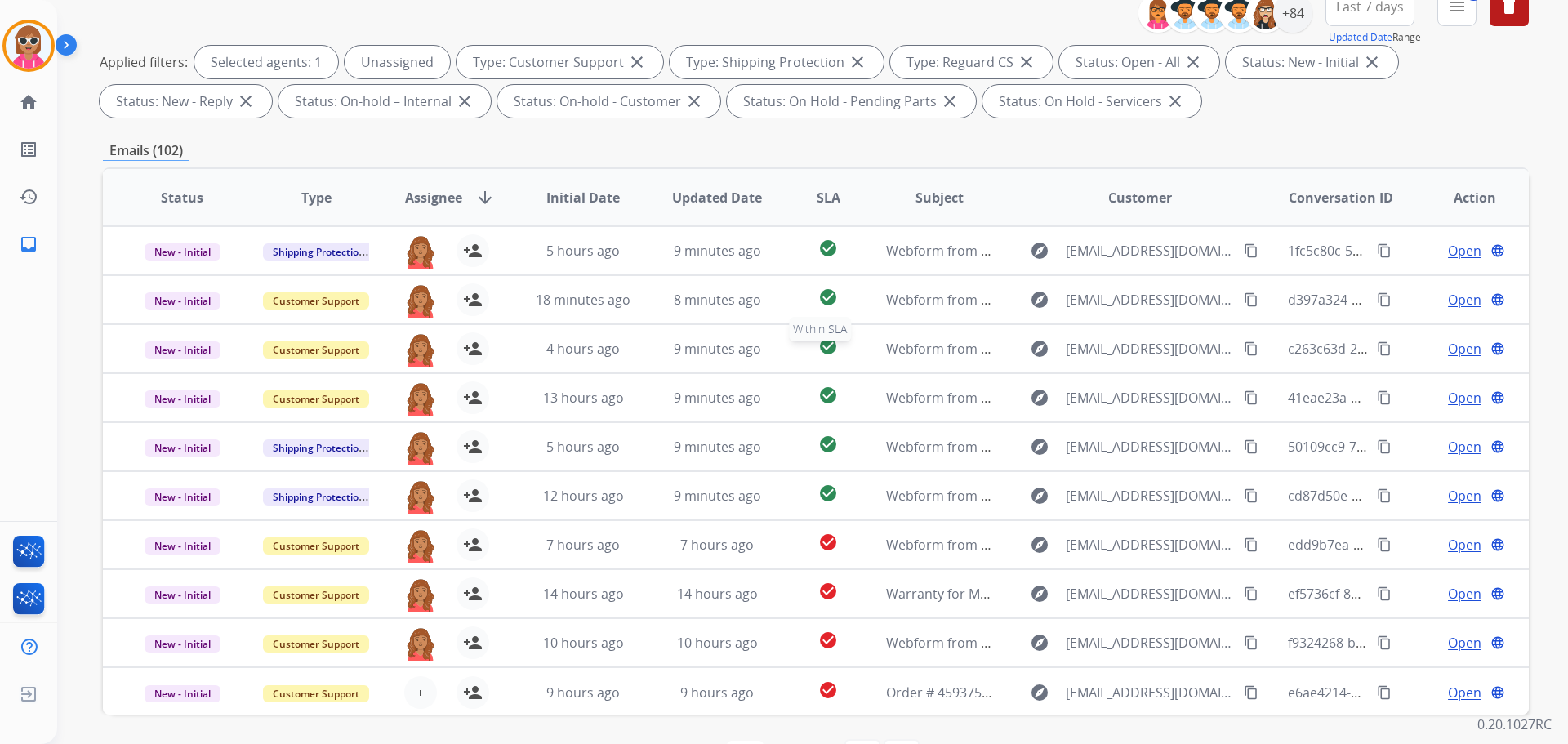
scroll to position [0, 0]
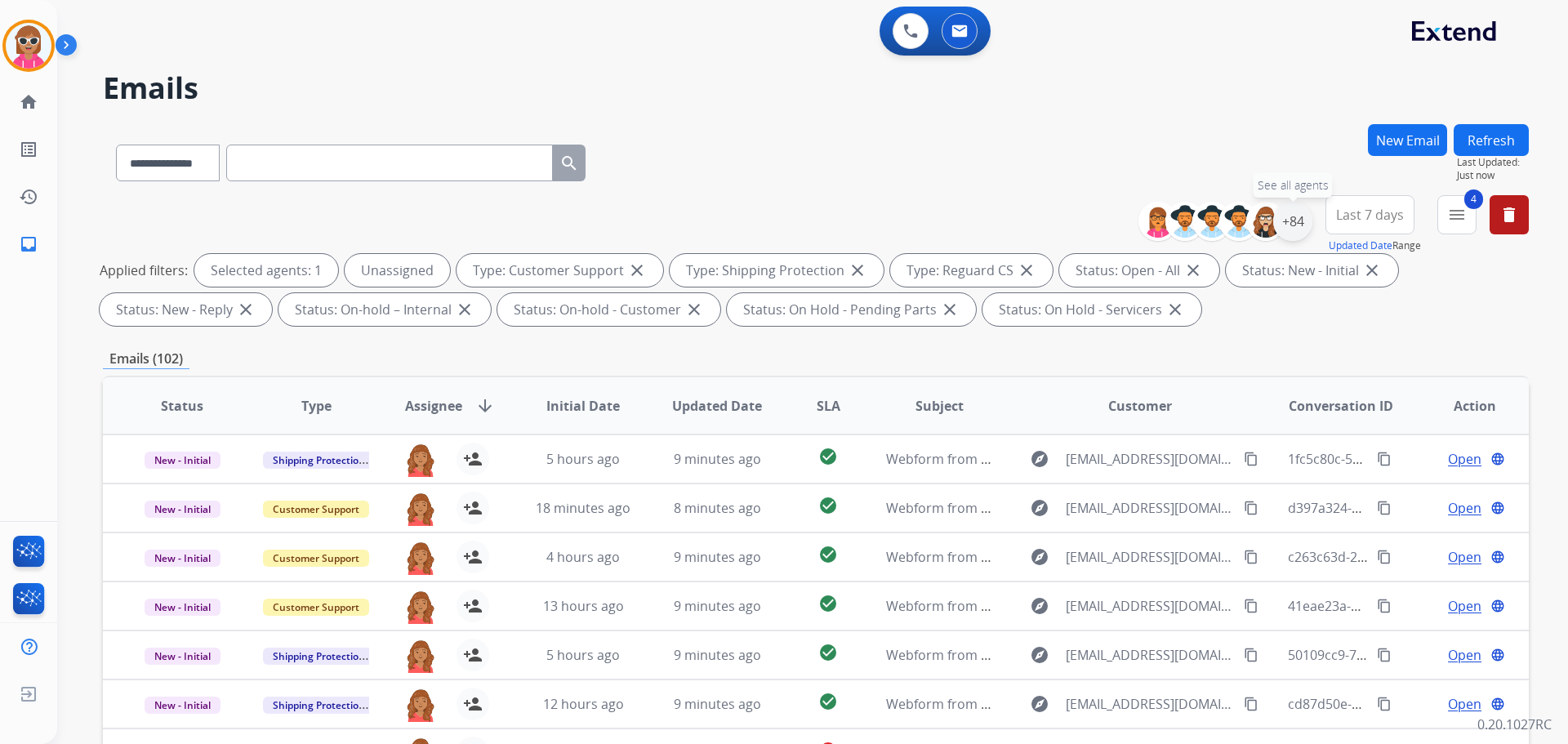
click at [1288, 227] on div "+84" at bounding box center [1292, 221] width 39 height 39
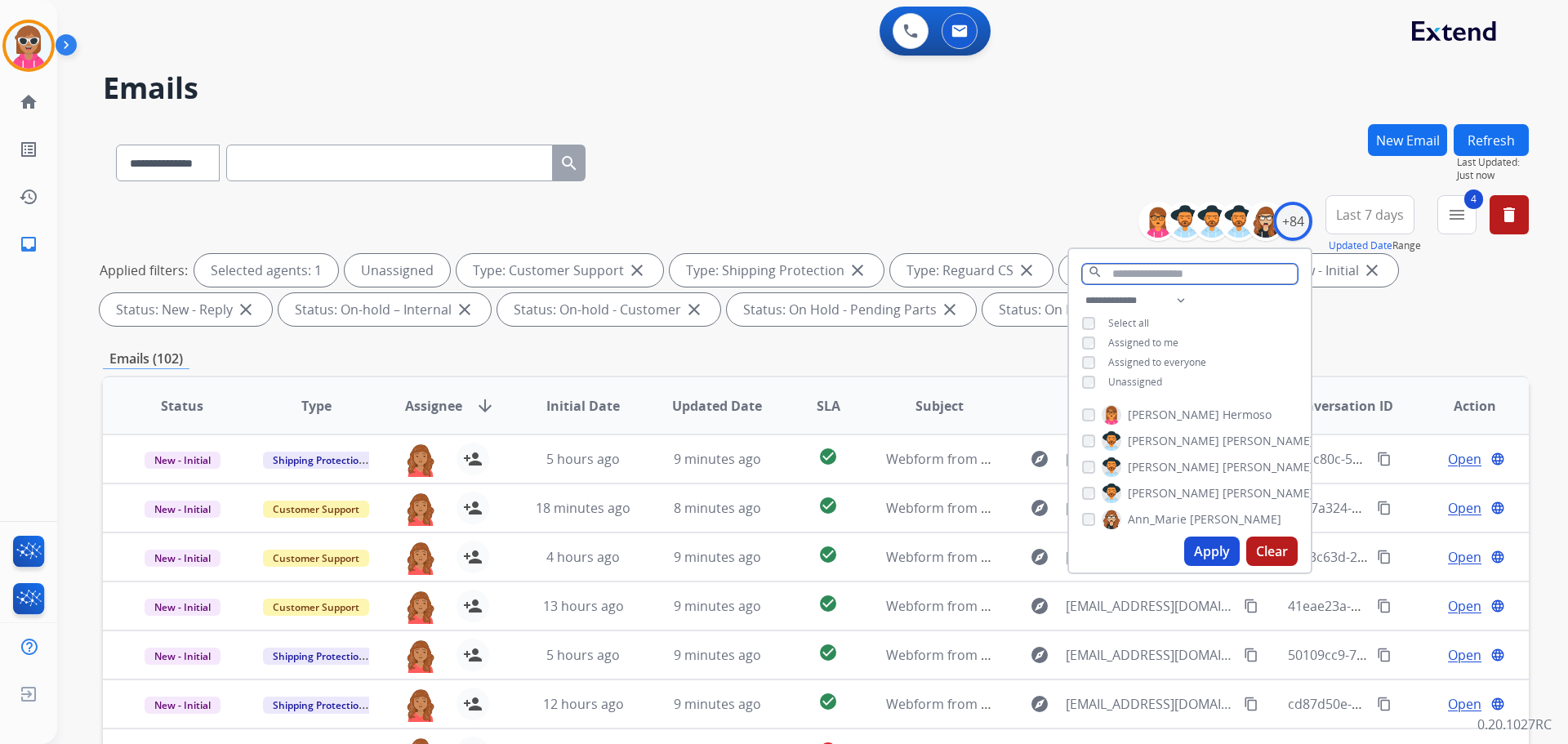
click at [1163, 285] on div "search" at bounding box center [1190, 269] width 241 height 41
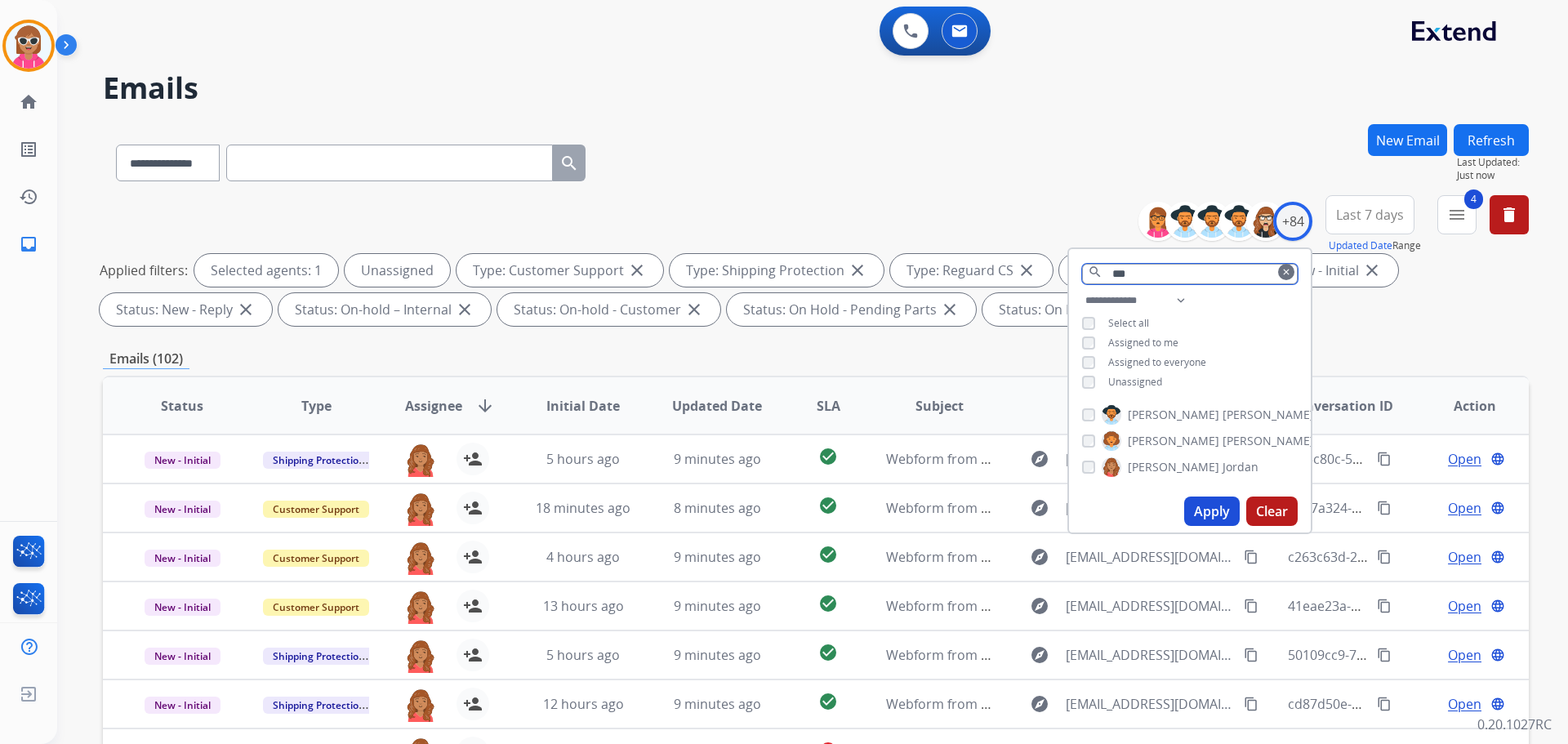
type input "***"
drag, startPoint x: 1123, startPoint y: 457, endPoint x: 1163, endPoint y: 491, distance: 52.5
click at [1124, 458] on label "[PERSON_NAME]" at bounding box center [1180, 467] width 157 height 19
click at [1200, 506] on button "Apply" at bounding box center [1213, 510] width 56 height 30
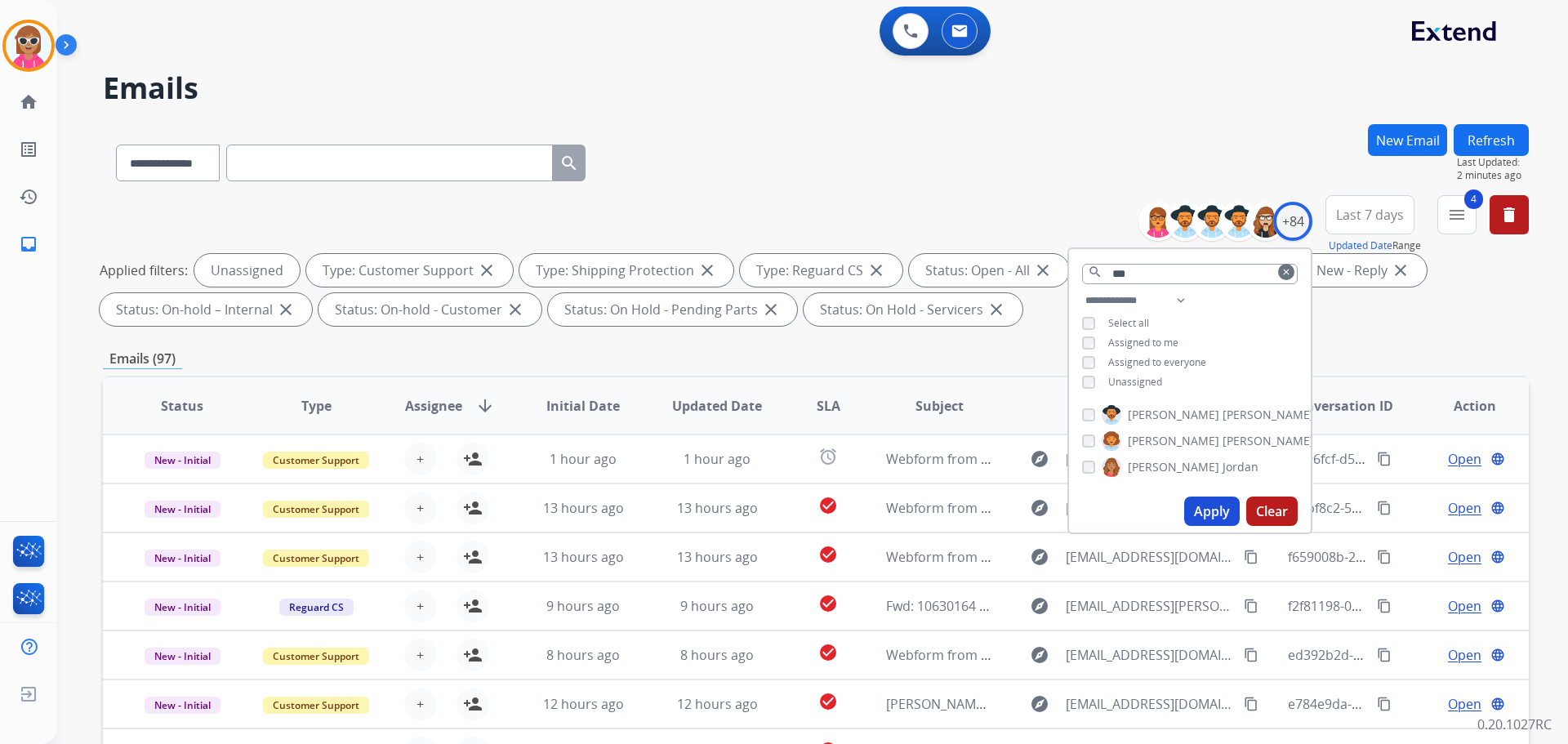
click at [1342, 357] on div "Emails (97)" at bounding box center [815, 358] width 1426 height 20
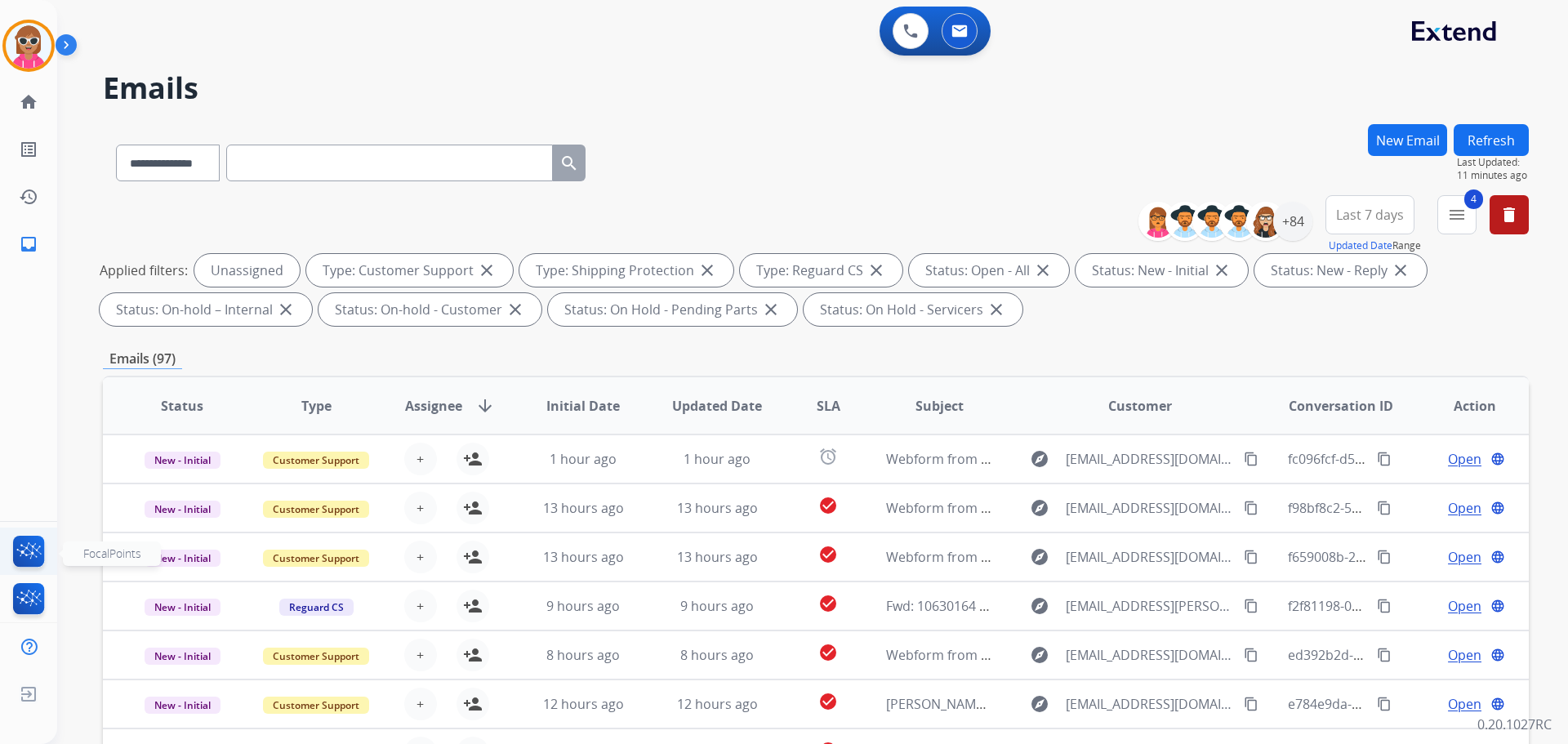
click at [24, 557] on img at bounding box center [29, 553] width 38 height 37
